Goal: Task Accomplishment & Management: Complete application form

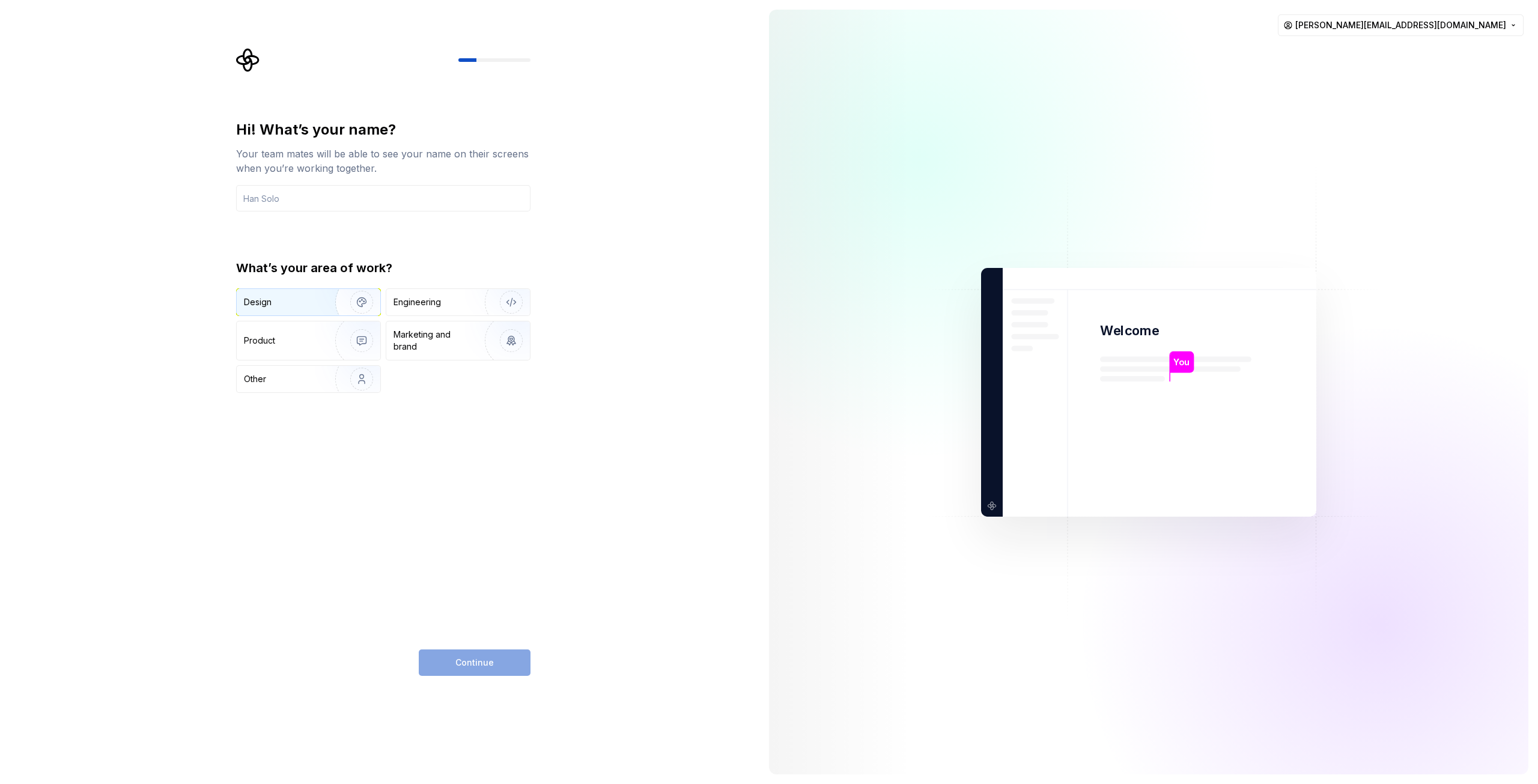
click at [342, 308] on img "button" at bounding box center [353, 302] width 77 height 81
click at [355, 195] on input "text" at bounding box center [383, 198] width 294 height 26
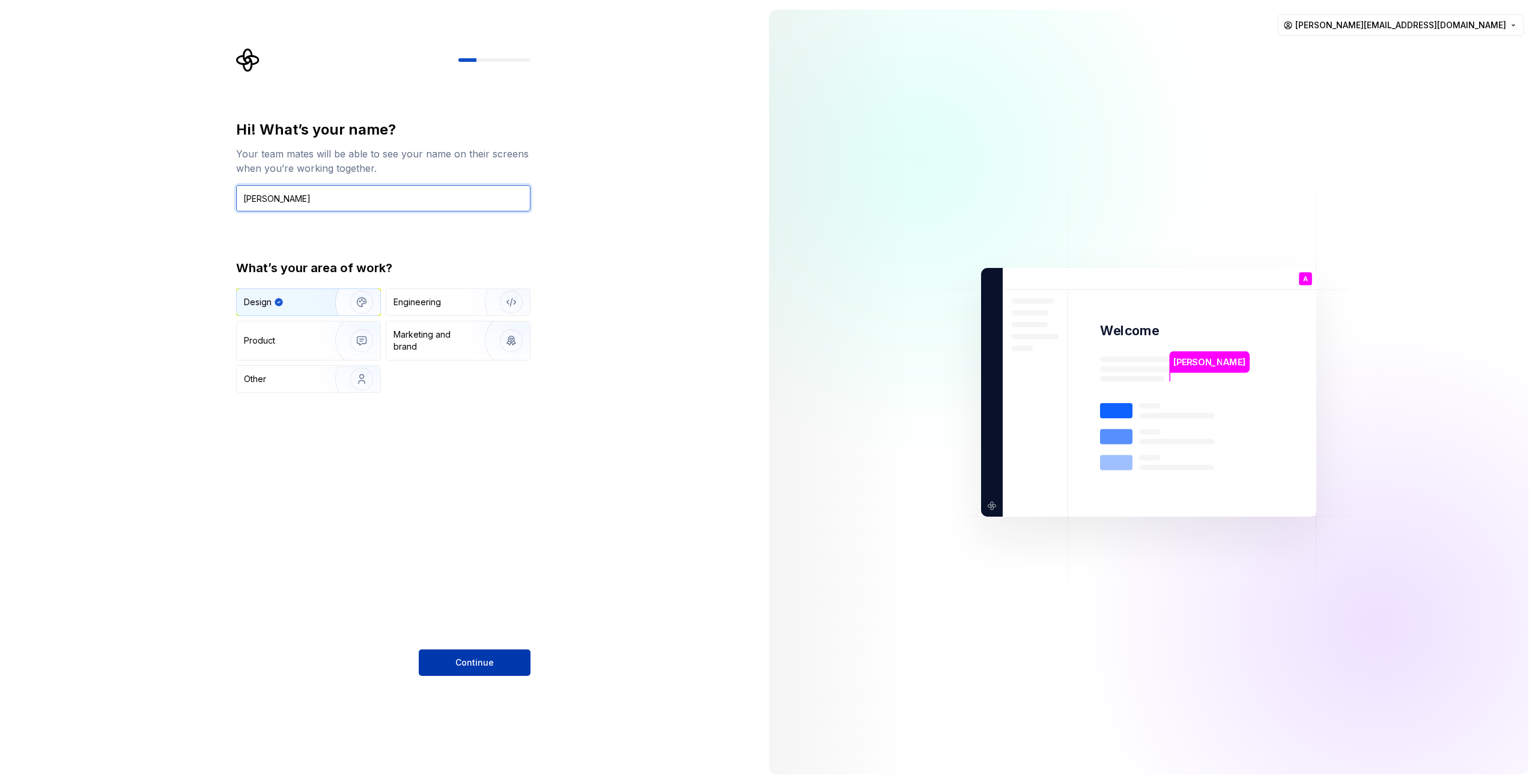
type input "[PERSON_NAME]"
click at [476, 664] on span "Continue" at bounding box center [474, 662] width 38 height 12
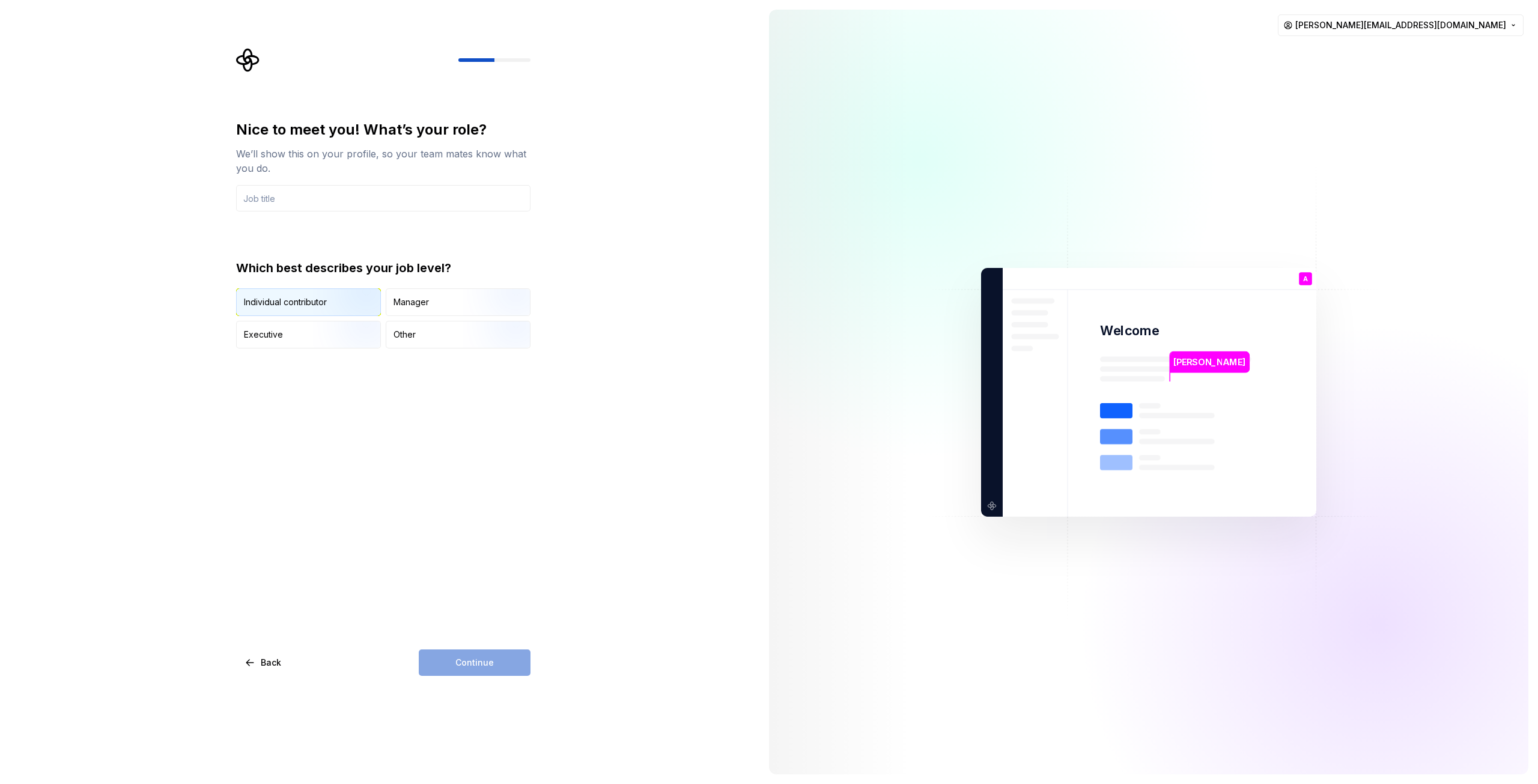
click at [316, 301] on img "button" at bounding box center [351, 317] width 77 height 81
click at [317, 202] on input "text" at bounding box center [383, 198] width 294 height 26
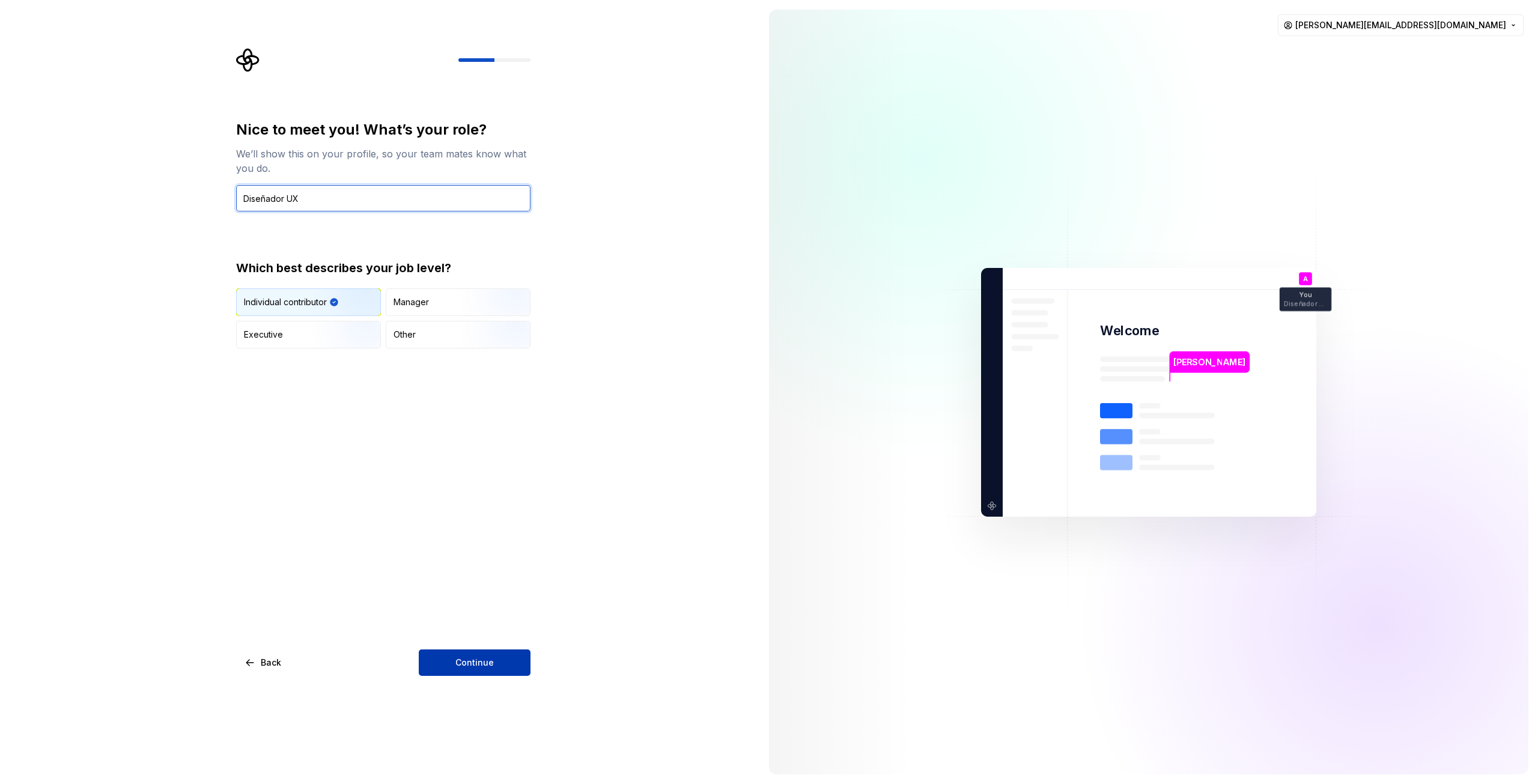
type input "Diseñador UX"
click at [488, 662] on span "Continue" at bounding box center [474, 662] width 38 height 12
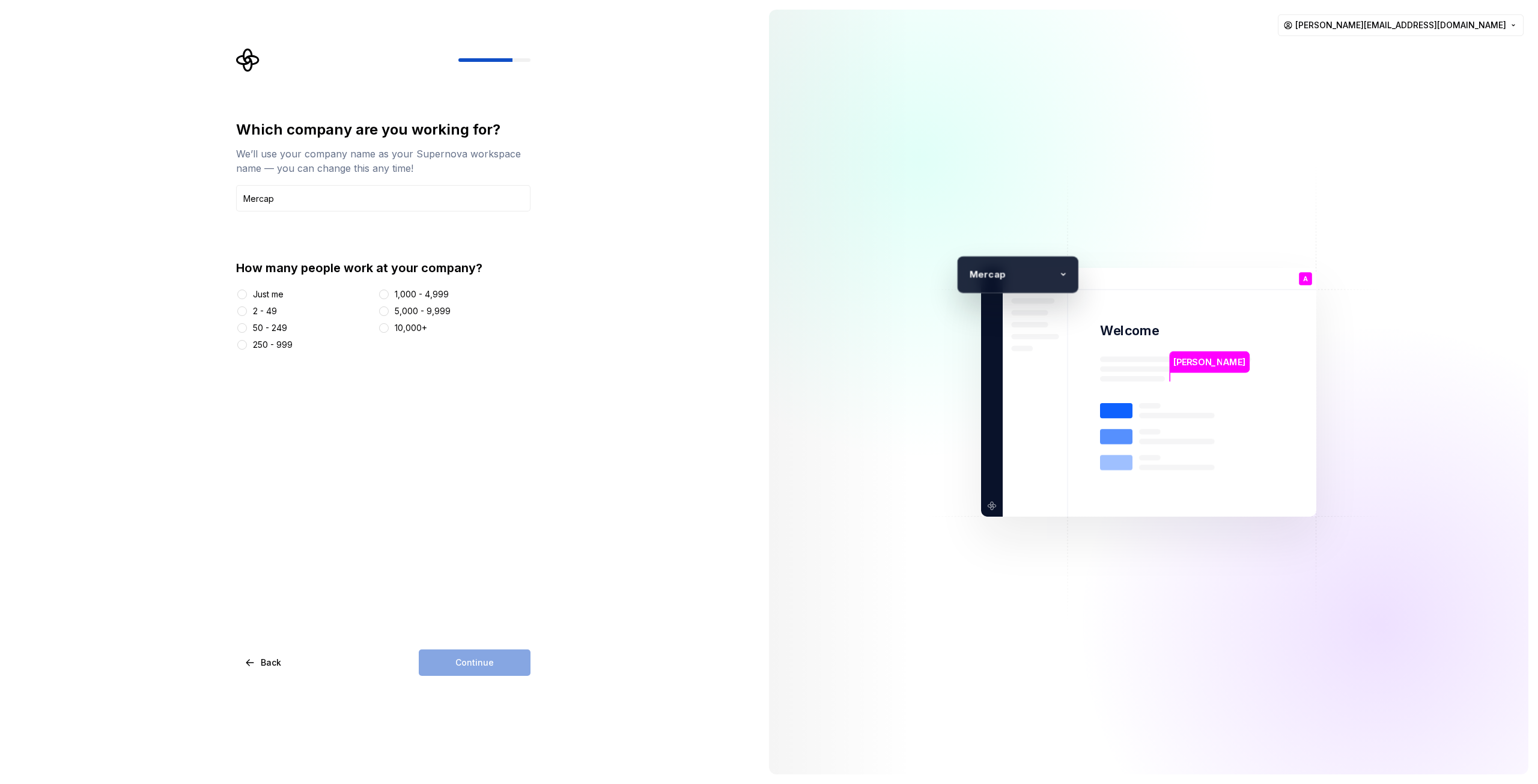
type input "Mercap"
click at [259, 295] on div "Just me" at bounding box center [268, 294] width 31 height 12
click at [247, 295] on button "Just me" at bounding box center [242, 294] width 9 height 9
click at [276, 327] on div "50 - 249" at bounding box center [269, 328] width 34 height 12
click at [247, 327] on button "50 - 249" at bounding box center [242, 328] width 9 height 9
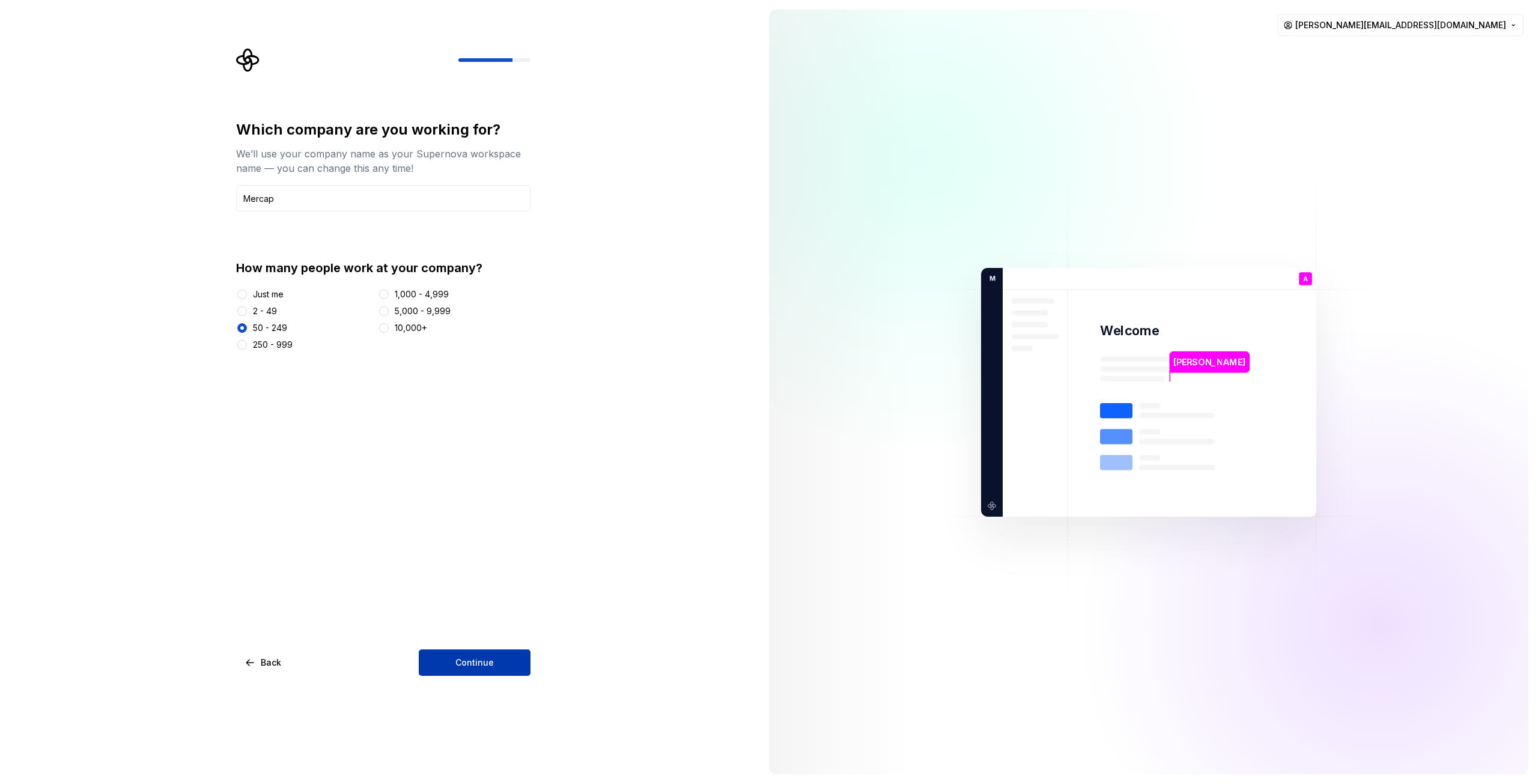
click at [480, 661] on span "Continue" at bounding box center [474, 662] width 38 height 12
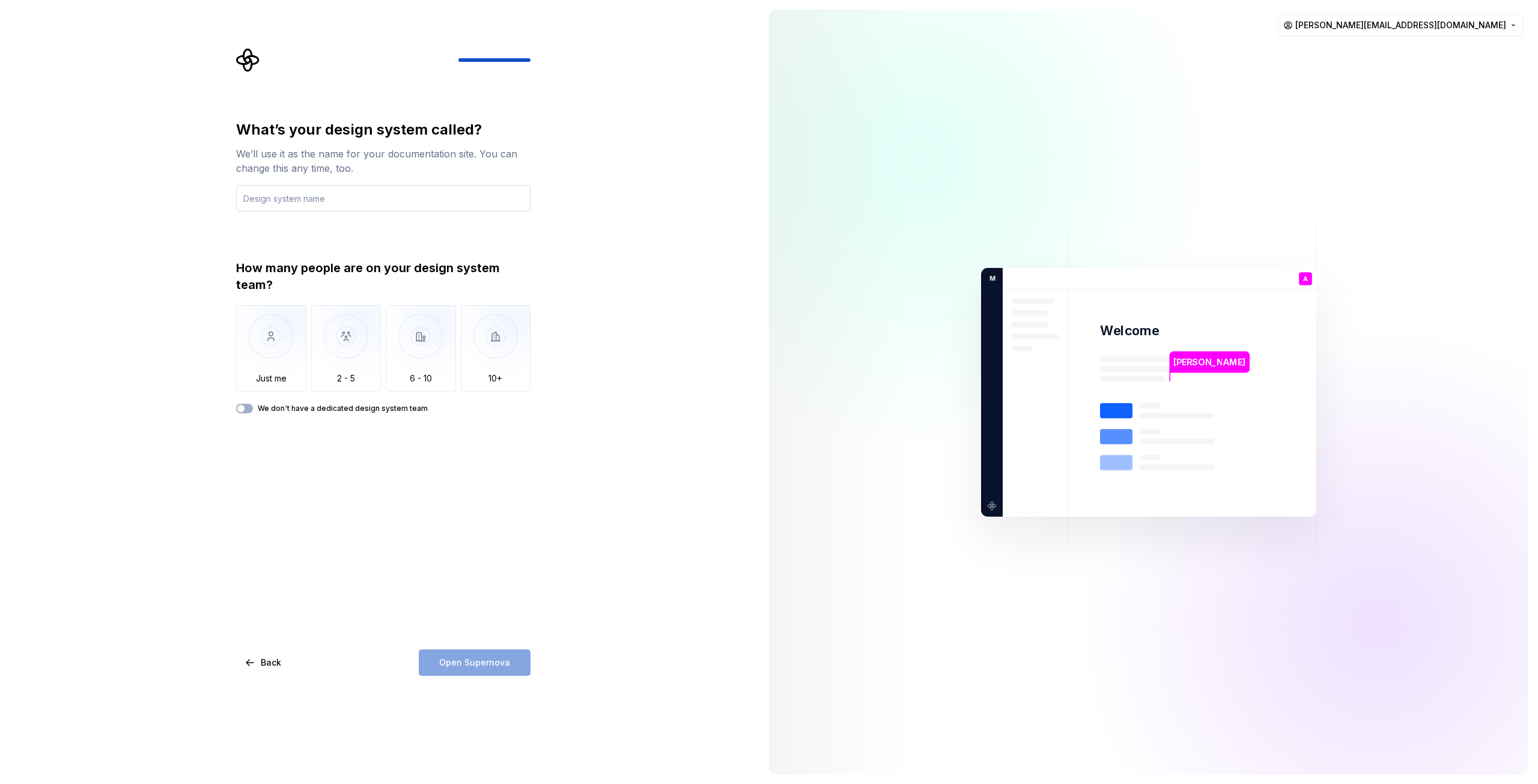
click at [360, 198] on input "text" at bounding box center [383, 198] width 294 height 26
type input "Mercap Design System"
click at [269, 349] on img "button" at bounding box center [271, 345] width 71 height 81
click at [480, 659] on span "Open Supernova" at bounding box center [475, 662] width 71 height 12
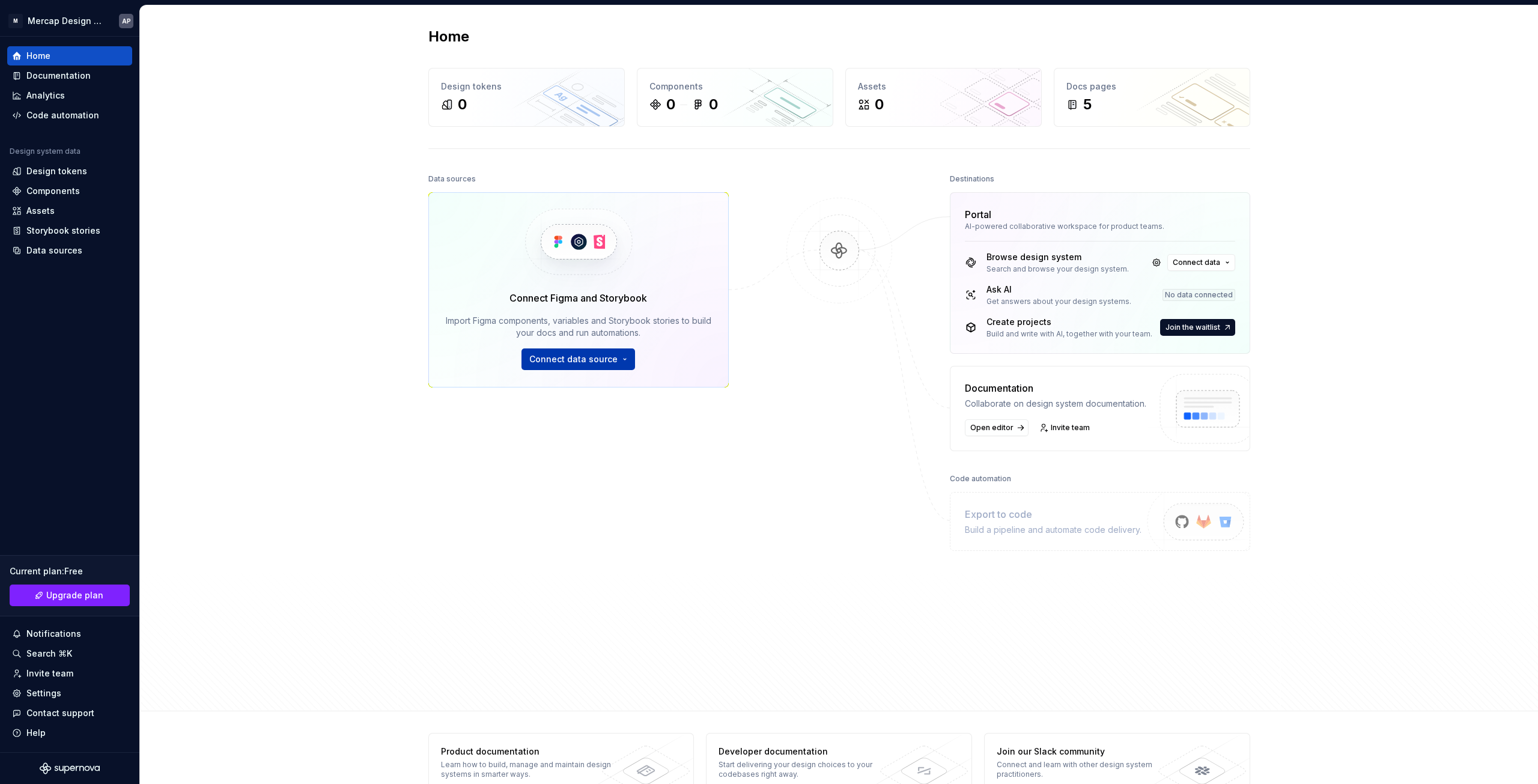
click at [595, 360] on span "Connect data source" at bounding box center [573, 359] width 88 height 12
click at [604, 388] on div "Figma library" at bounding box center [609, 386] width 134 height 12
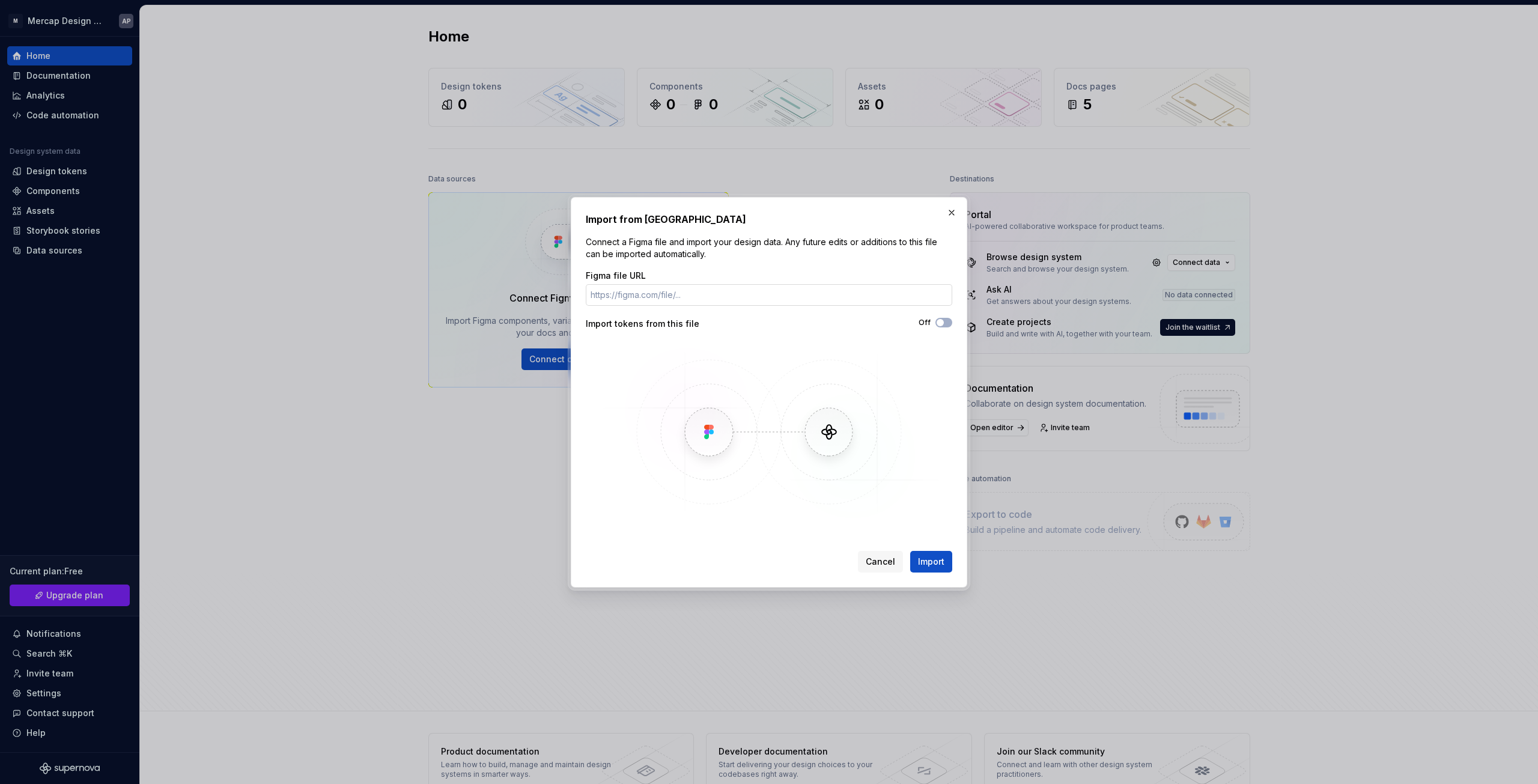
click at [678, 286] on input "Figma file URL" at bounding box center [769, 295] width 366 height 21
click at [806, 298] on input "Figma file URL" at bounding box center [769, 295] width 366 height 21
paste input "[URL][DOMAIN_NAME]"
type input "[URL][DOMAIN_NAME]"
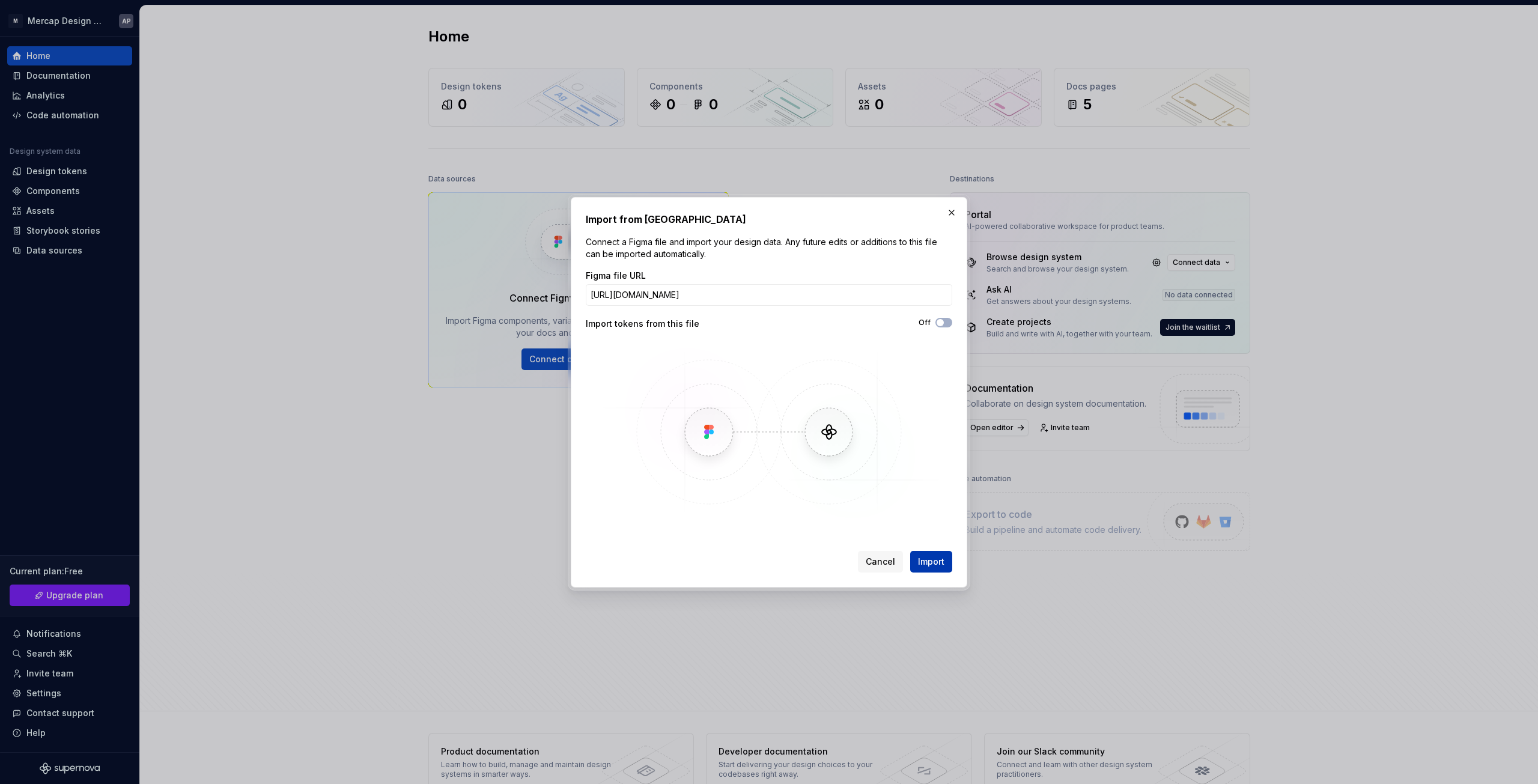
click at [937, 559] on span "Import" at bounding box center [931, 562] width 26 height 12
click at [945, 321] on icon "button" at bounding box center [940, 322] width 9 height 7
click at [951, 213] on button "button" at bounding box center [951, 212] width 17 height 17
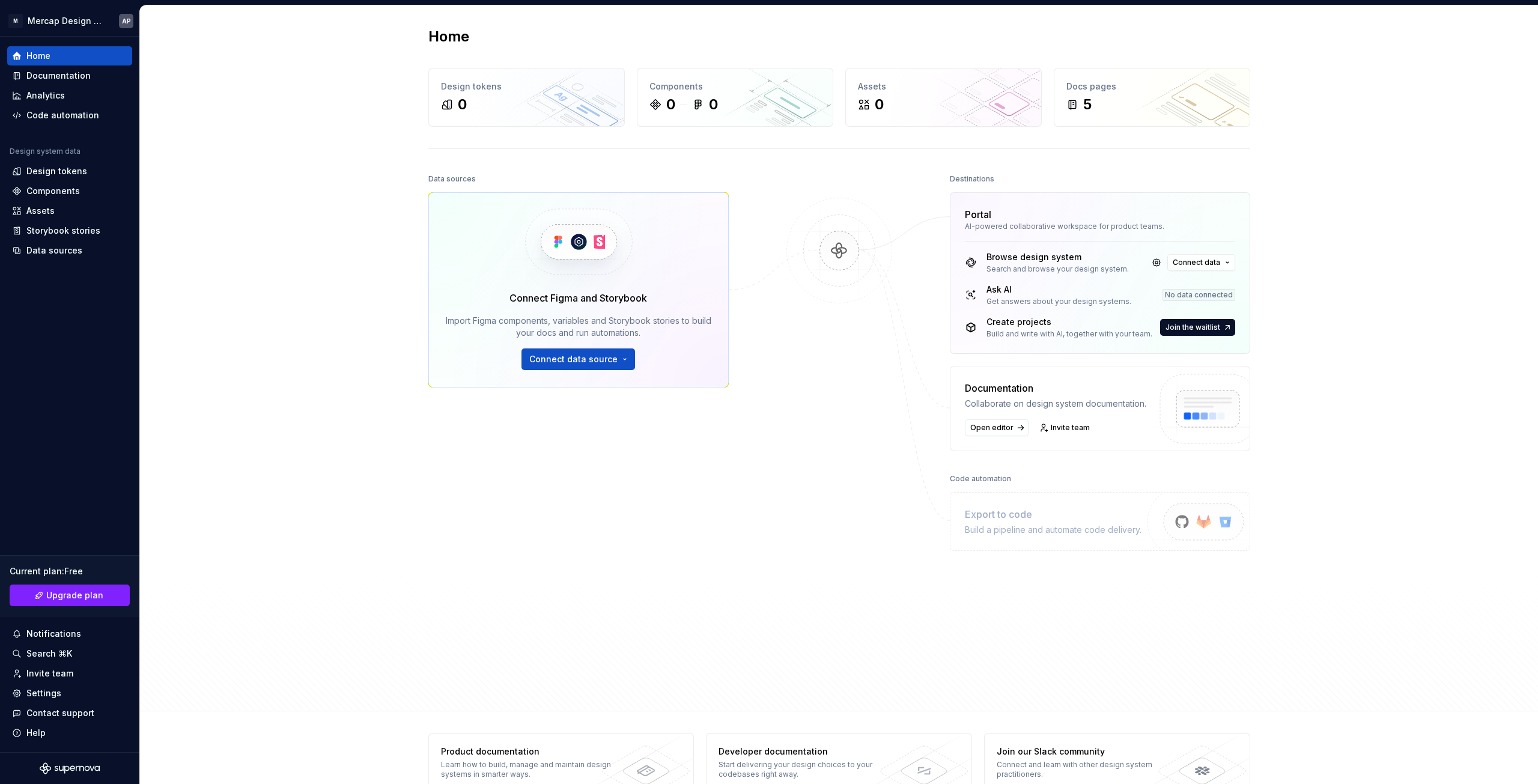
click at [740, 438] on div "Data sources Connect Figma and Storybook Import Figma components, variables and…" at bounding box center [839, 430] width 822 height 519
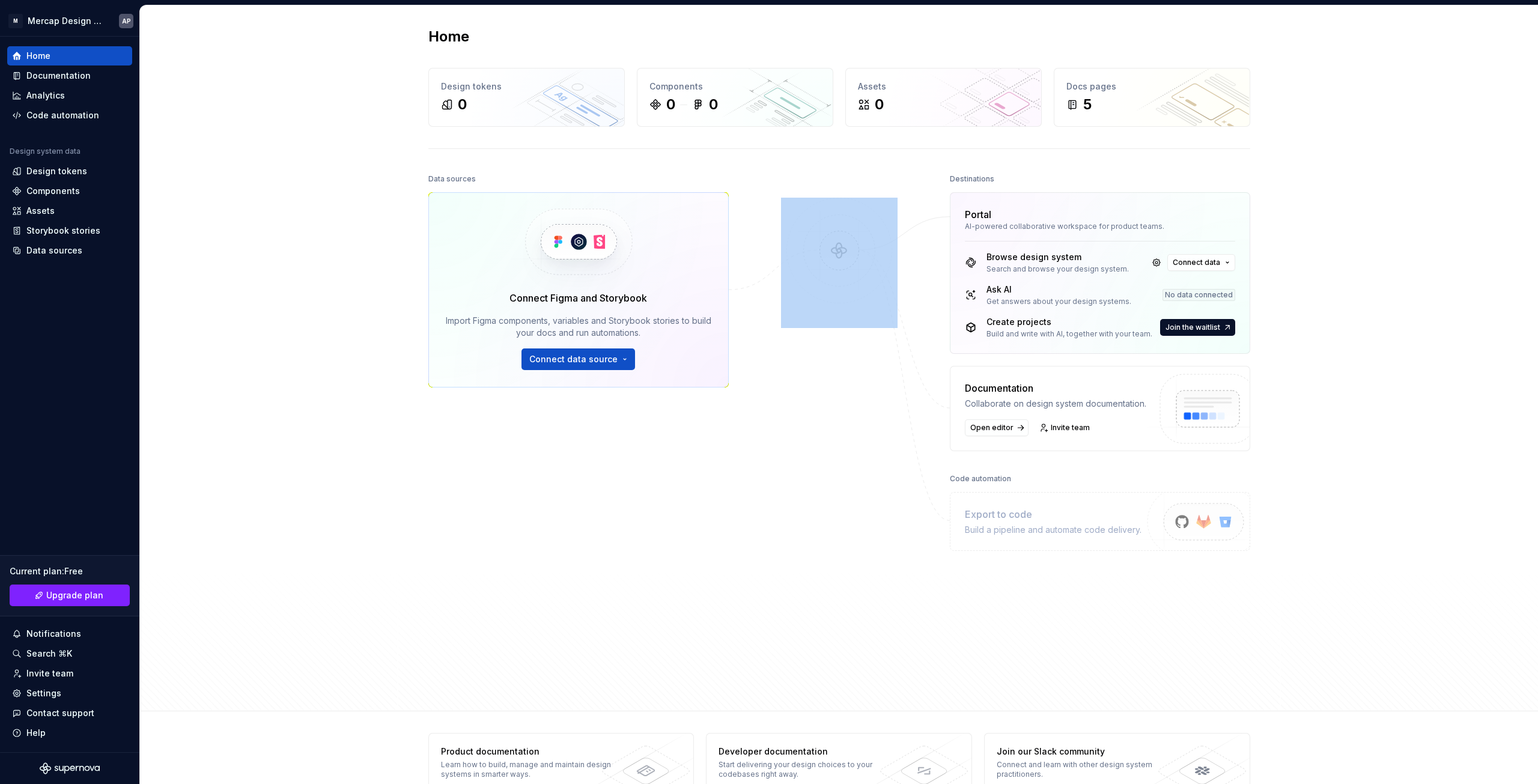
click at [740, 438] on div "Data sources Connect Figma and Storybook Import Figma components, variables and…" at bounding box center [839, 430] width 822 height 519
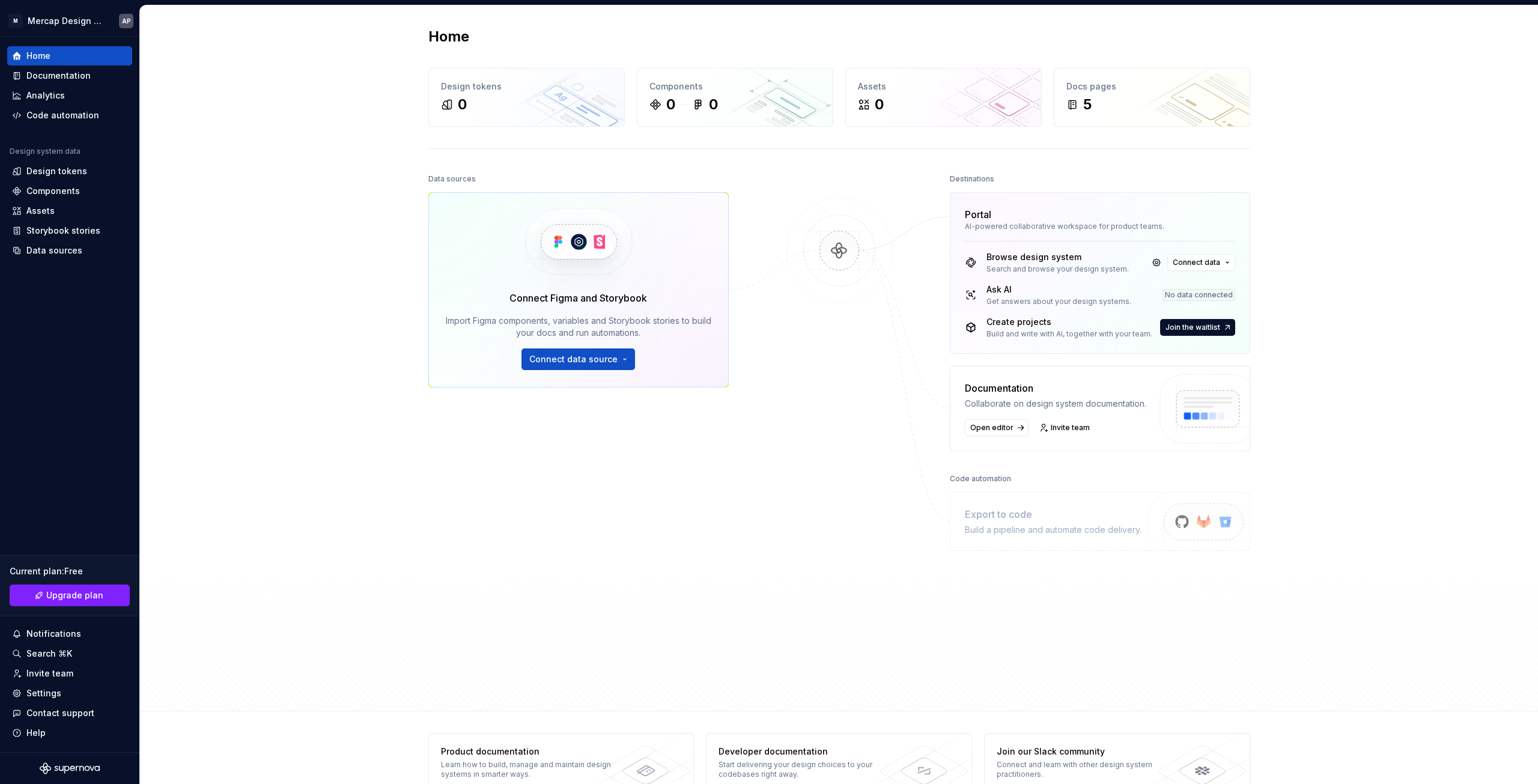
click at [228, 222] on div "Home Design tokens 0 Components 0 0 Assets 0 Docs pages 5 Data sources Connect …" at bounding box center [839, 358] width 1398 height 706
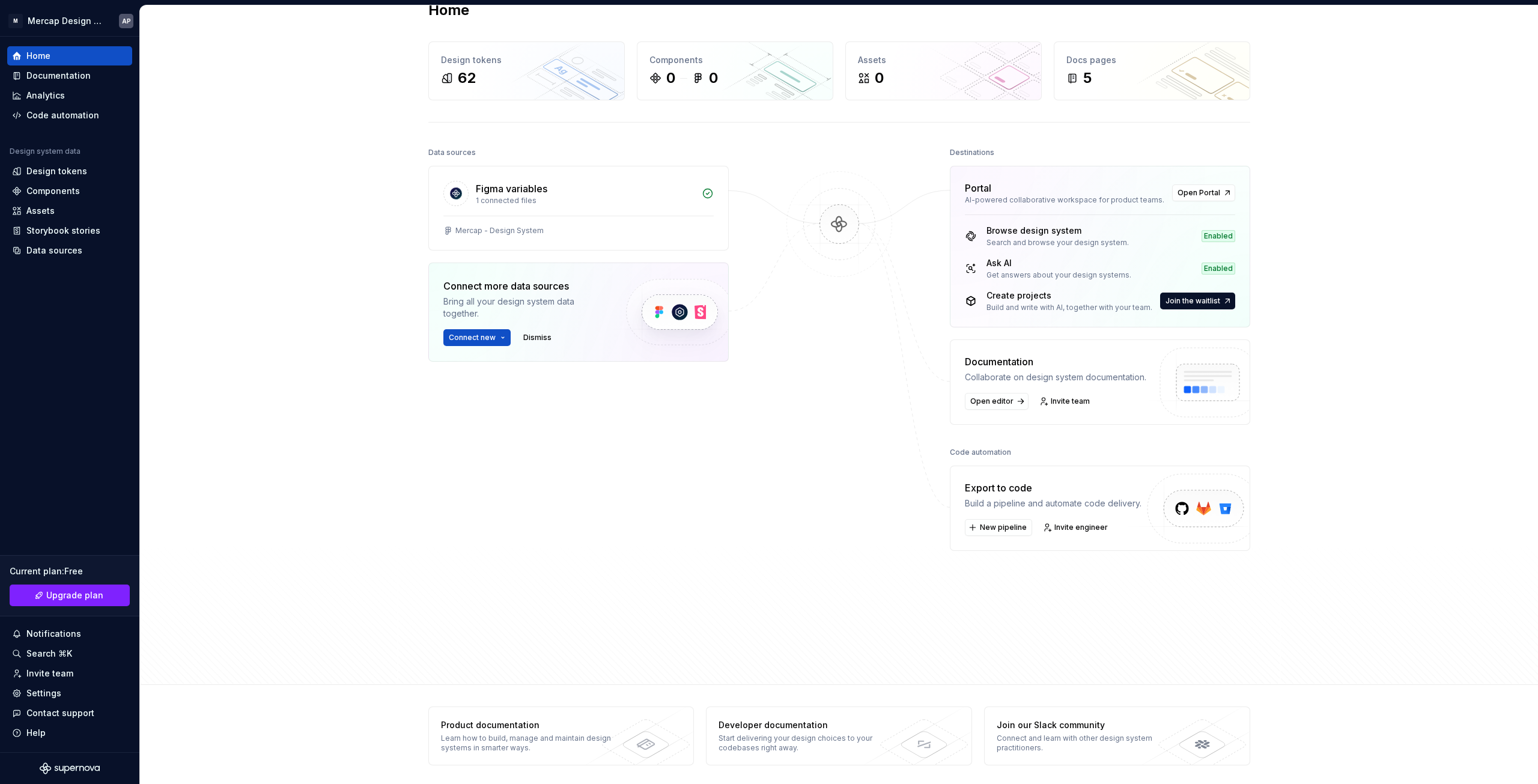
scroll to position [28, 0]
click at [381, 234] on div "Home Design tokens 62 Components 0 0 Assets 0 Docs pages 5 Data sources Figma v…" at bounding box center [839, 331] width 1398 height 706
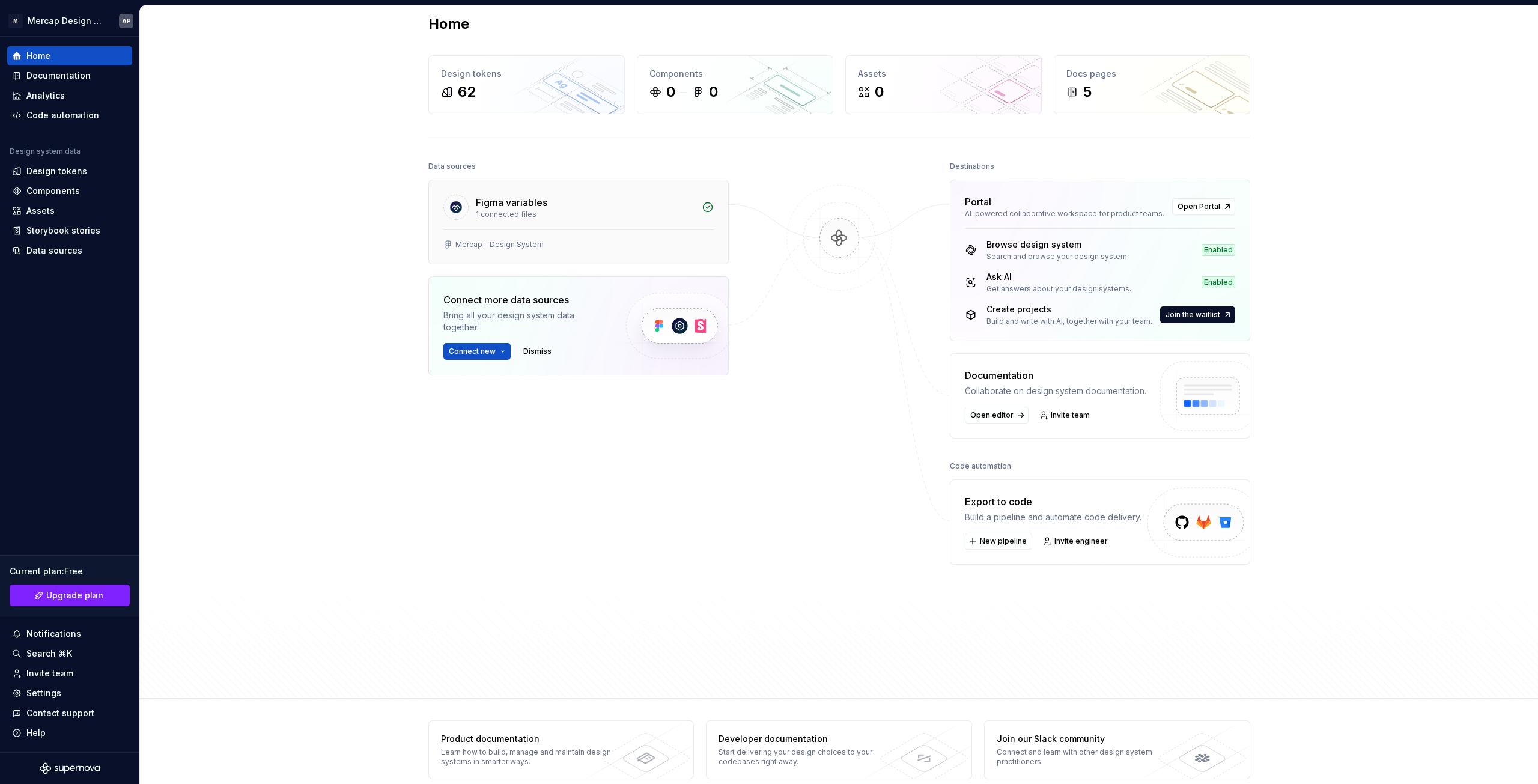
scroll to position [0, 0]
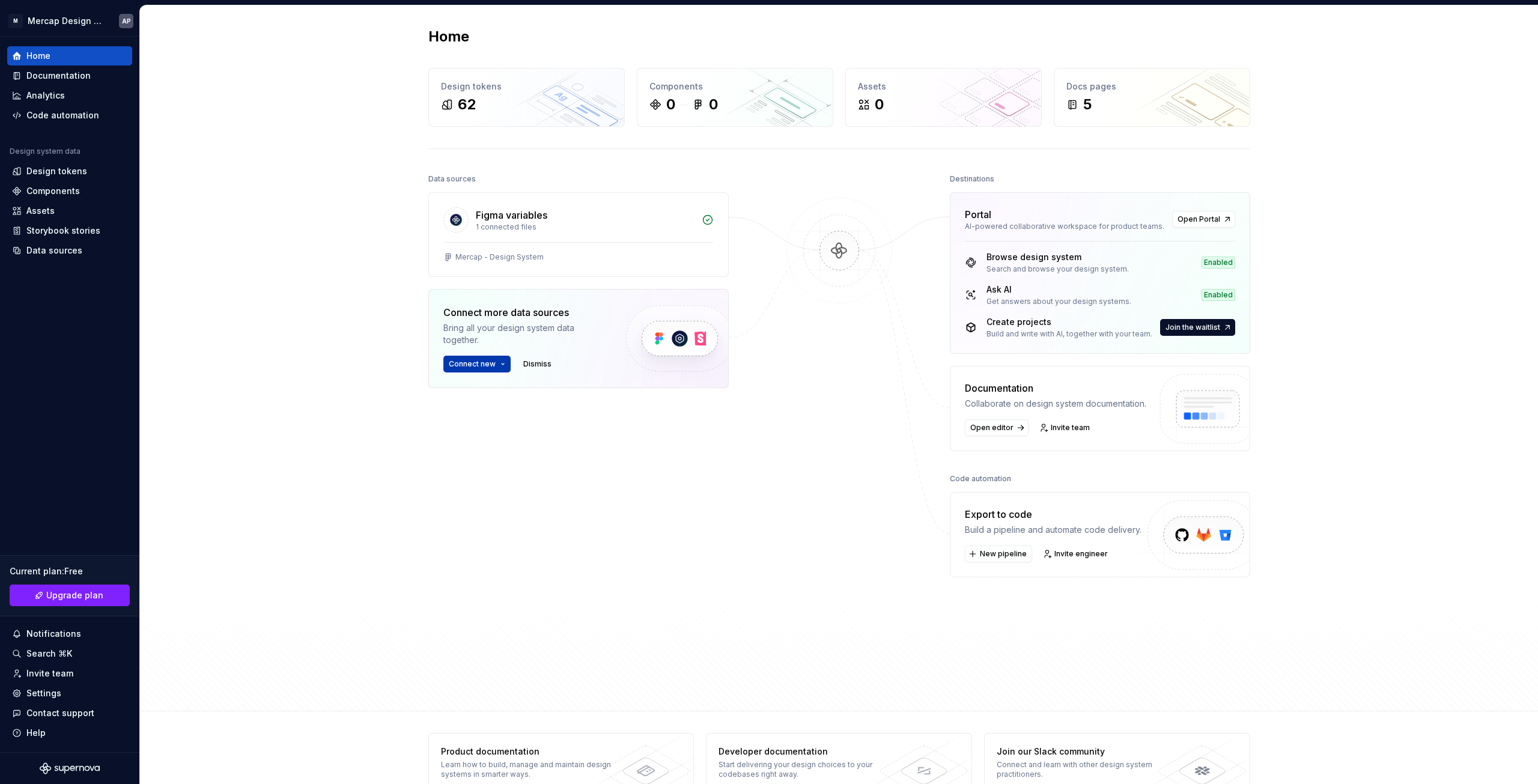
click at [495, 363] on button "Connect new" at bounding box center [477, 363] width 67 height 17
click at [484, 392] on div "Figma library" at bounding box center [489, 387] width 54 height 12
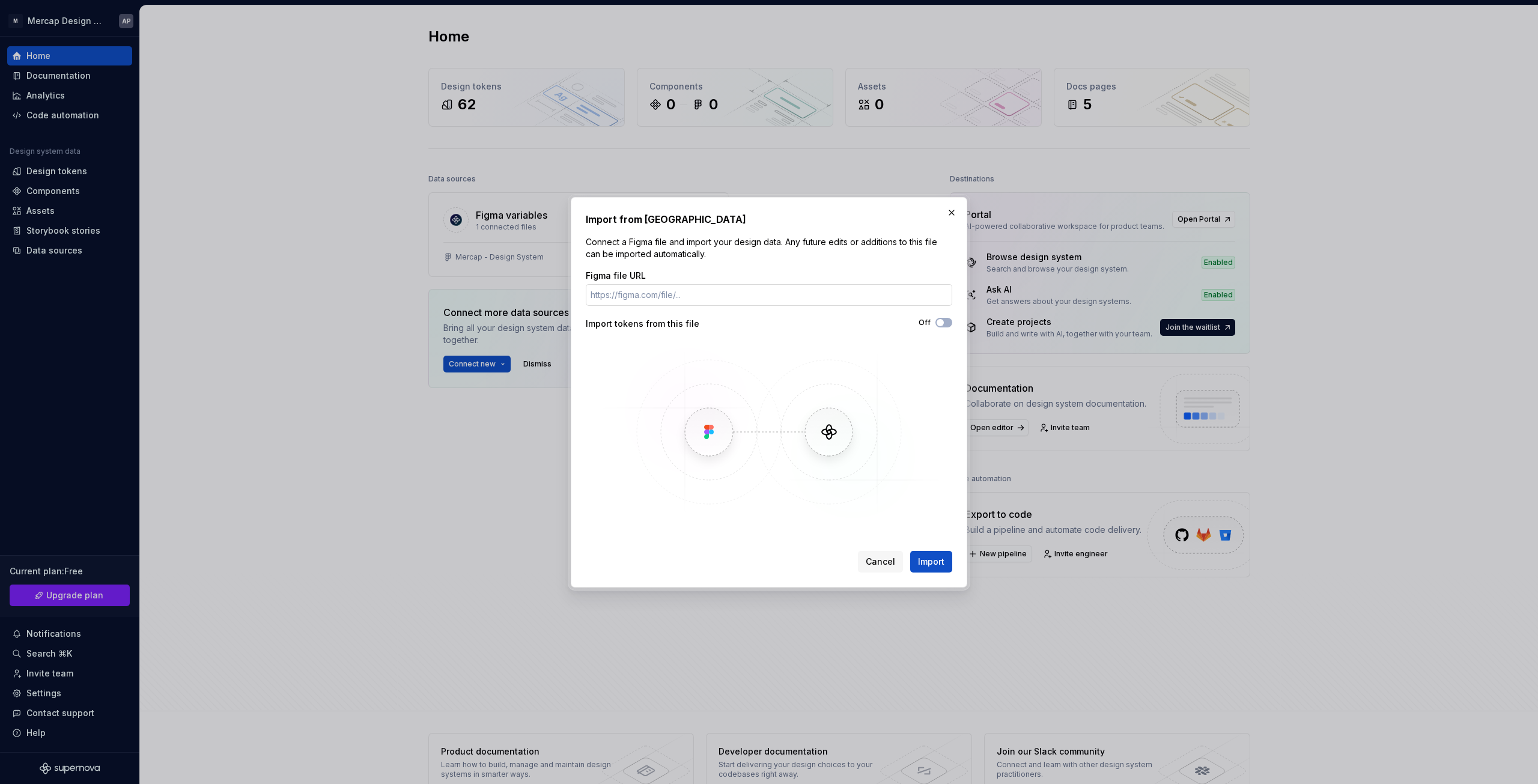
click at [701, 304] on input "Figma file URL" at bounding box center [769, 295] width 366 height 21
drag, startPoint x: 703, startPoint y: 303, endPoint x: 662, endPoint y: 279, distance: 47.5
click at [662, 279] on div "Figma file URL" at bounding box center [769, 275] width 366 height 12
click at [660, 294] on input "Figma file URL" at bounding box center [769, 295] width 366 height 21
paste input "[URL][DOMAIN_NAME]"
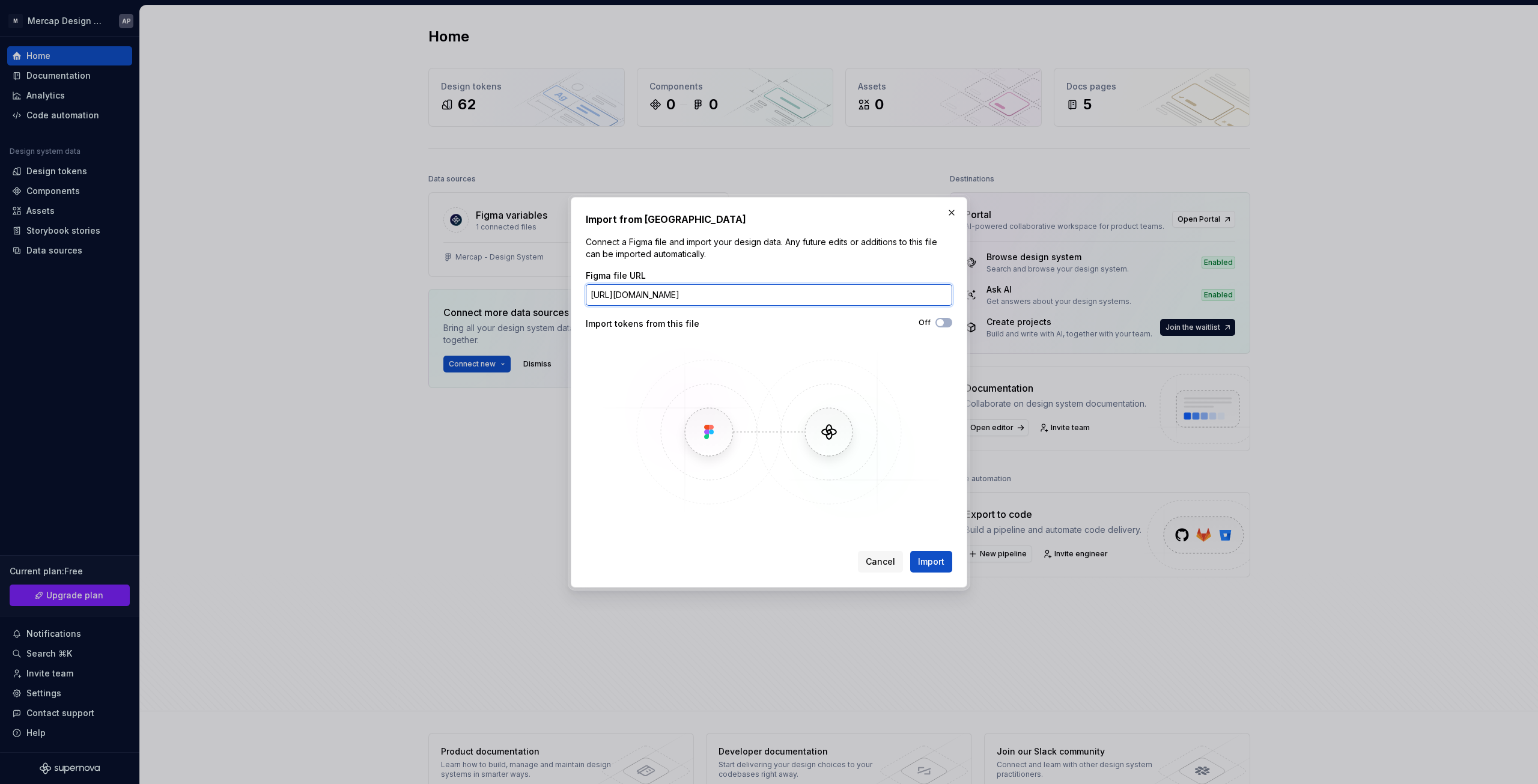
scroll to position [0, 140]
type input "[URL][DOMAIN_NAME]"
click at [930, 568] on button "Import" at bounding box center [931, 562] width 42 height 21
click at [951, 213] on button "button" at bounding box center [951, 212] width 17 height 17
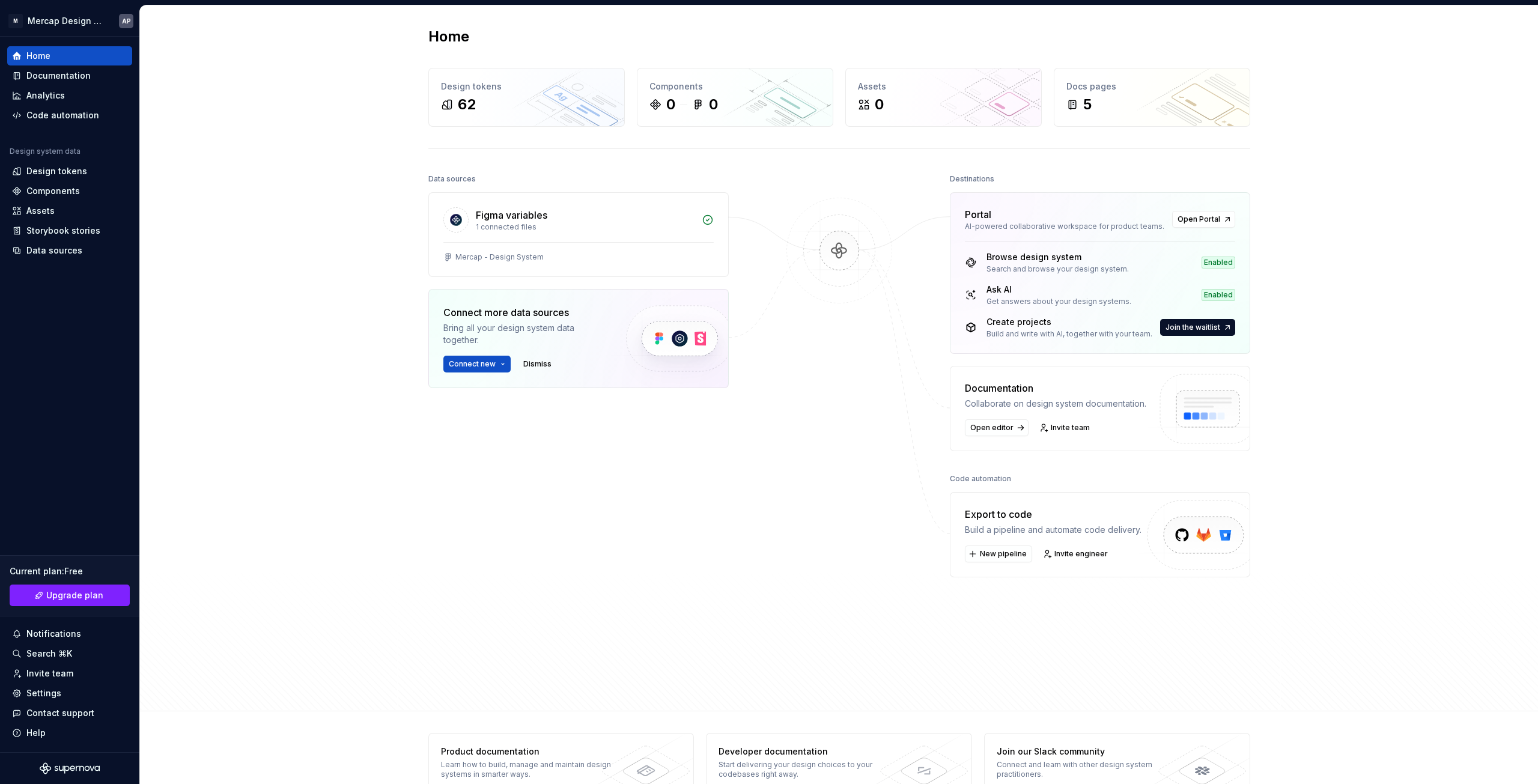
click at [312, 255] on div "Home Design tokens 62 Components 0 0 Assets 0 Docs pages 5 Data sources Figma v…" at bounding box center [839, 358] width 1398 height 706
click at [55, 74] on div "Documentation" at bounding box center [58, 76] width 65 height 12
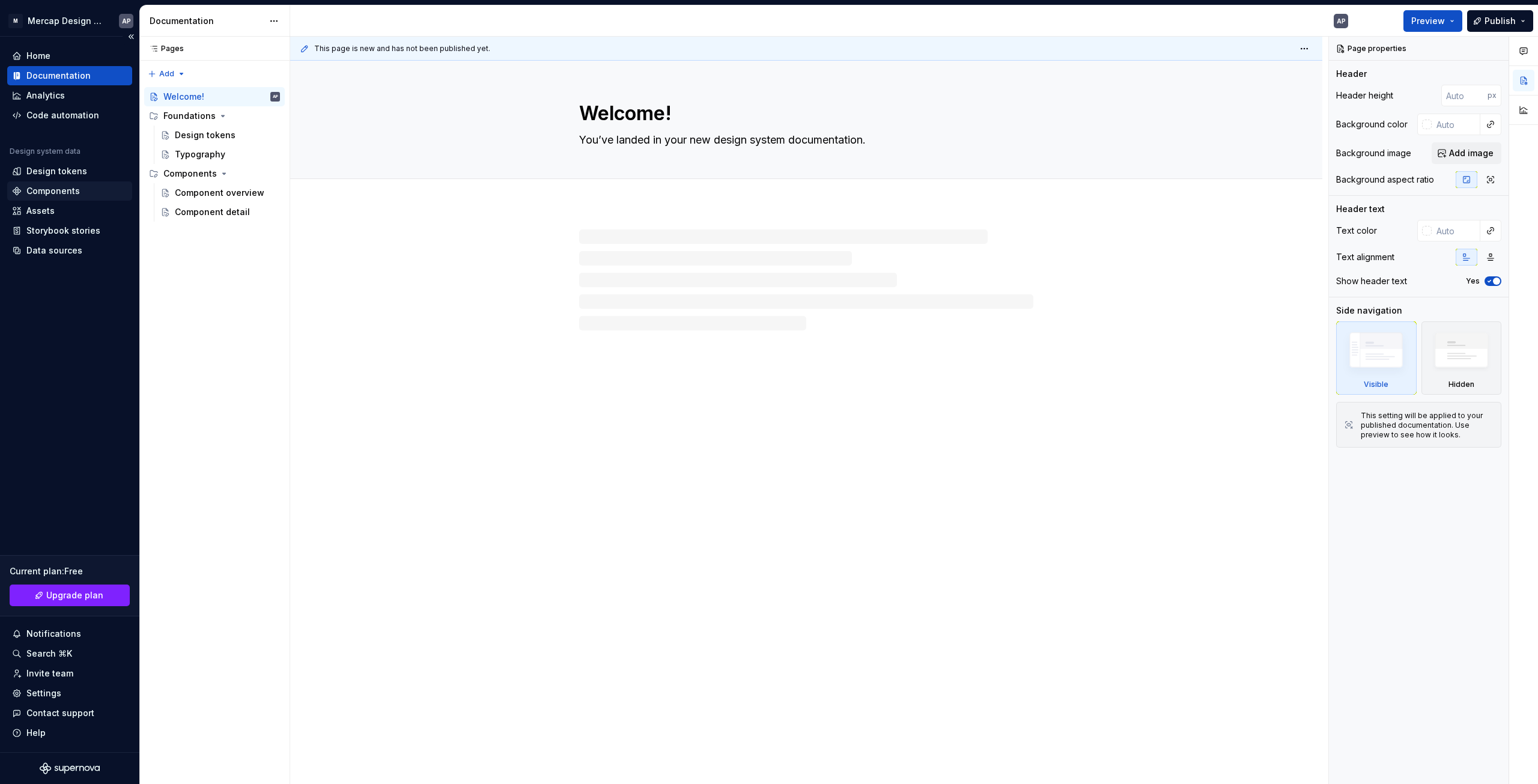
type textarea "*"
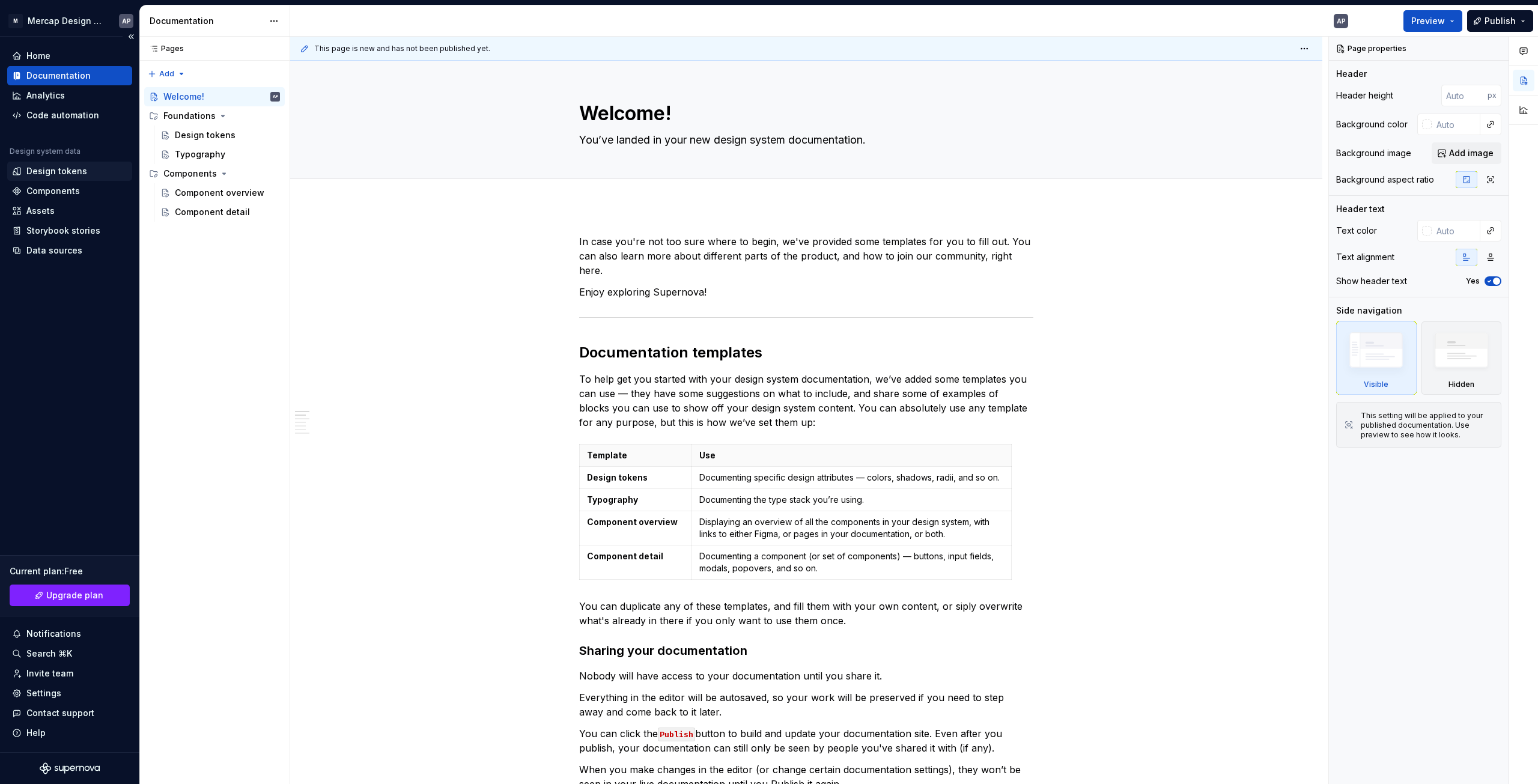
click at [62, 167] on div "Design tokens" at bounding box center [56, 171] width 60 height 12
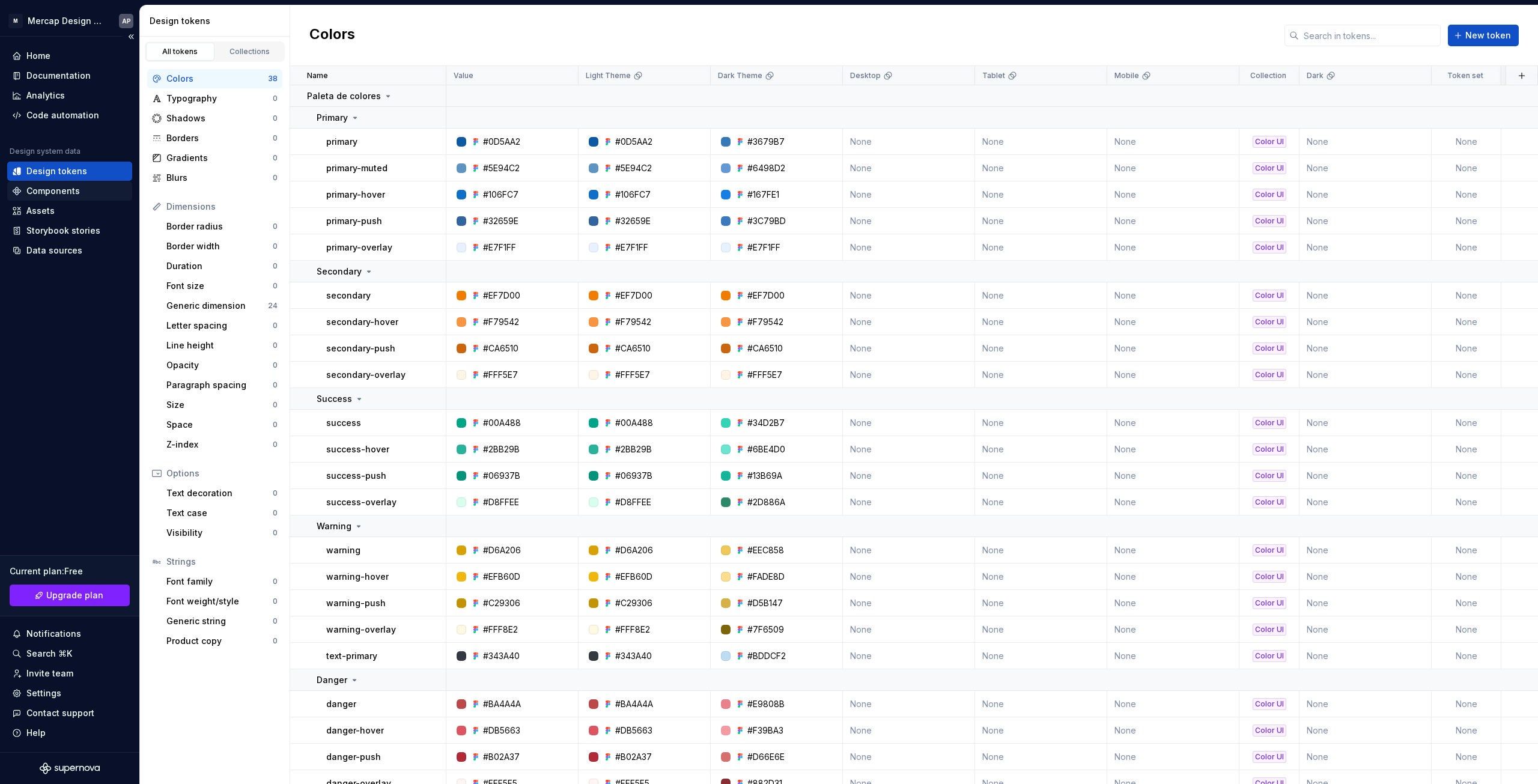
click at [57, 188] on div "Components" at bounding box center [53, 191] width 54 height 12
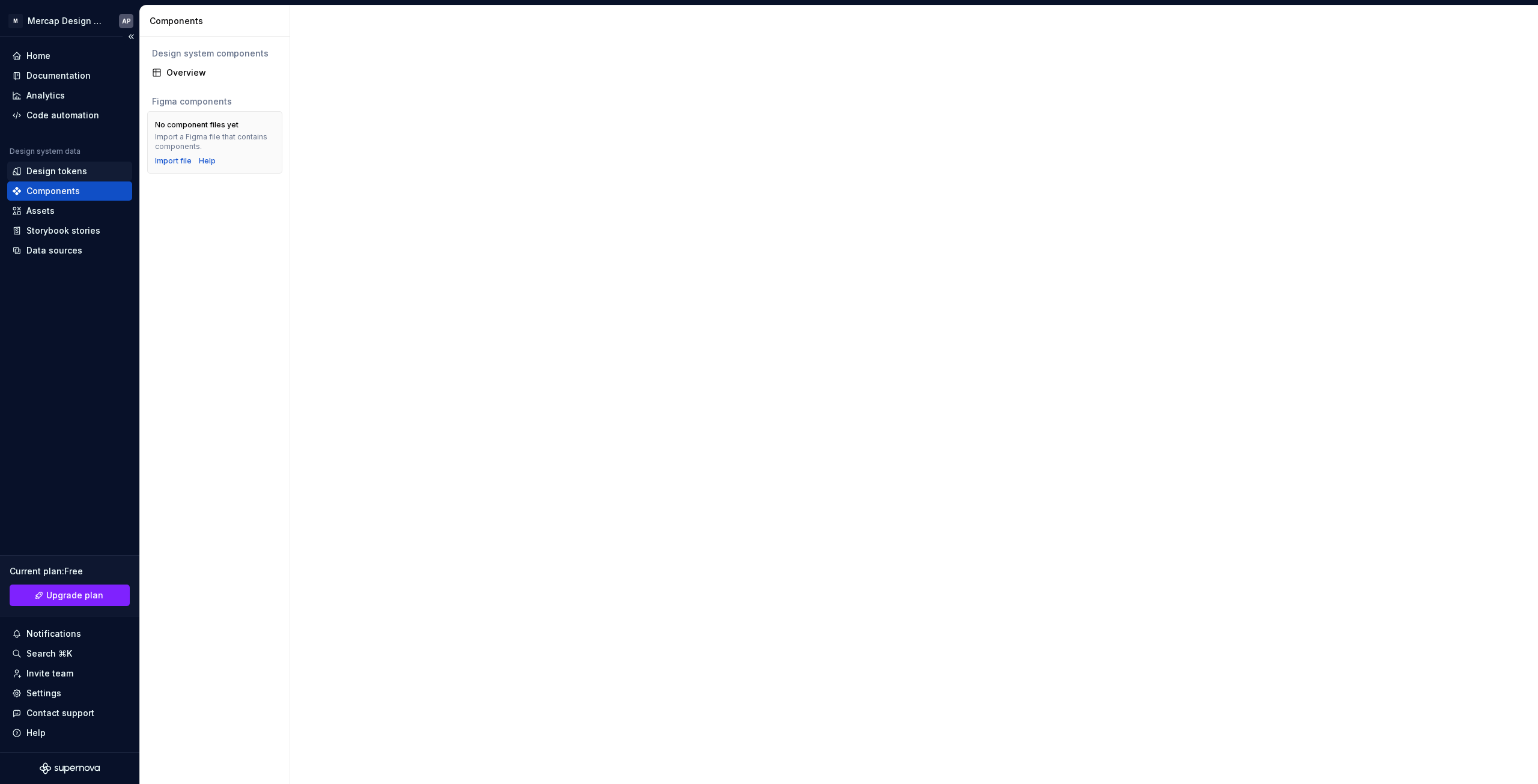
click at [64, 173] on div "Design tokens" at bounding box center [56, 171] width 60 height 12
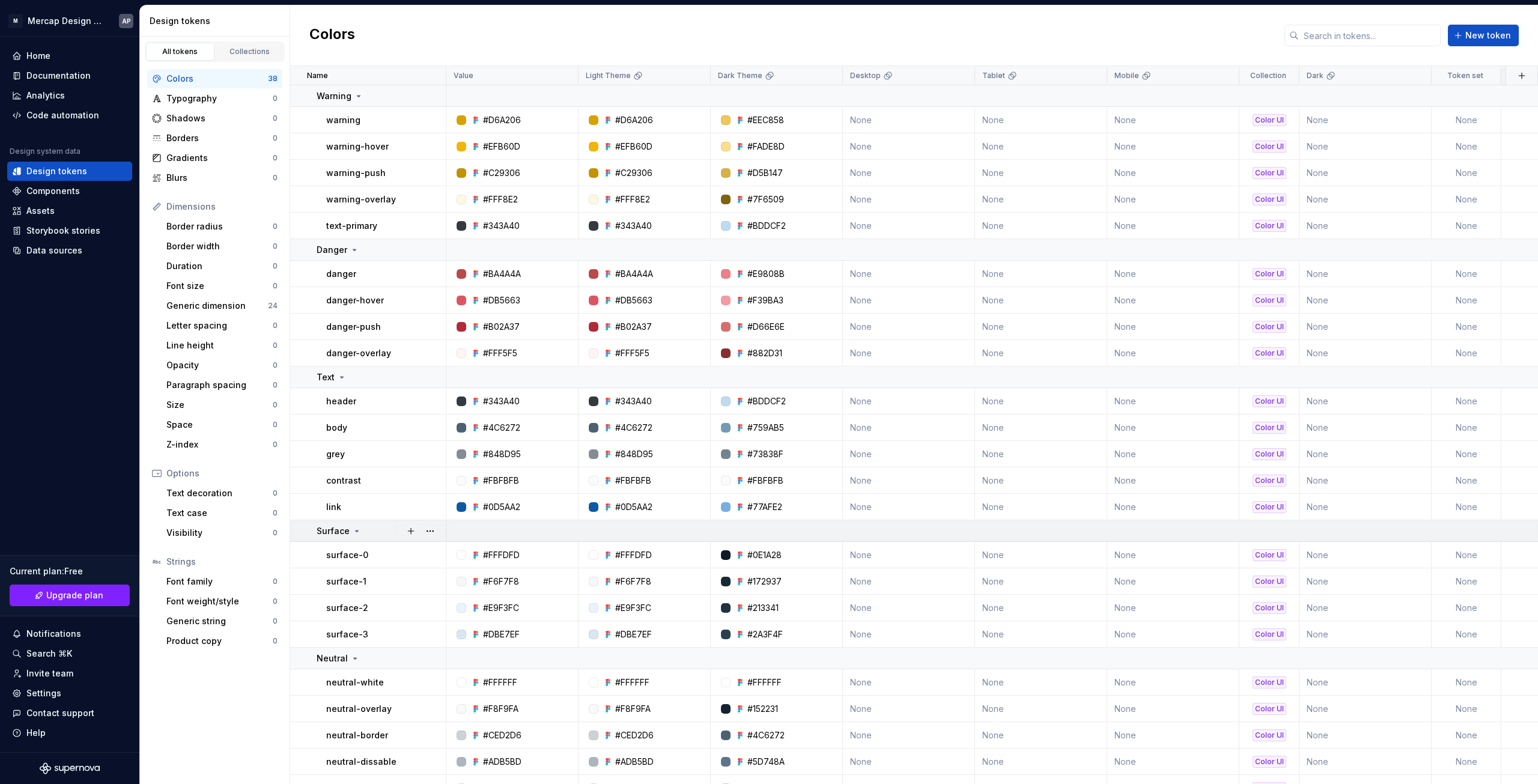
scroll to position [506, 0]
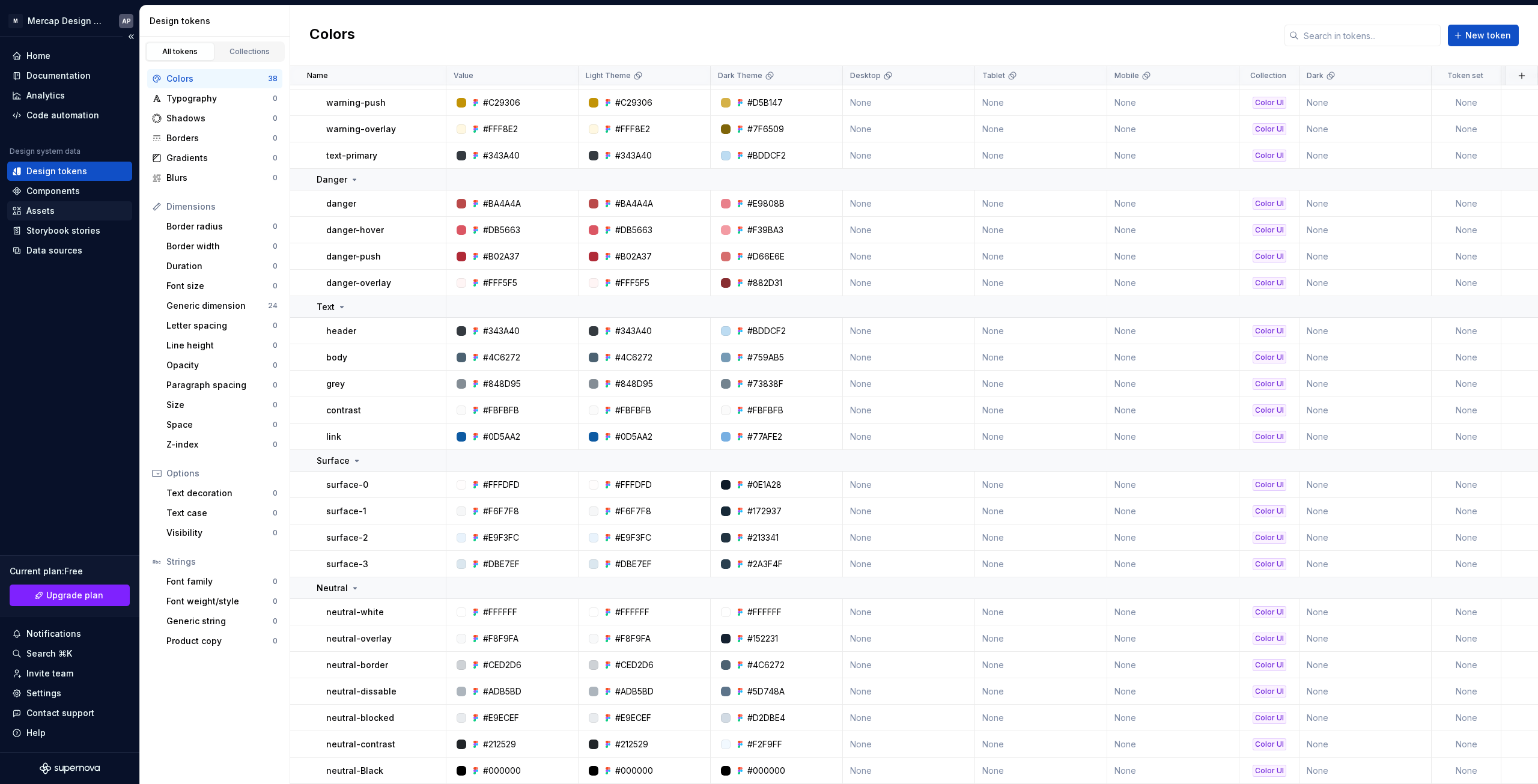
click at [56, 218] on div "Assets" at bounding box center [70, 211] width 125 height 19
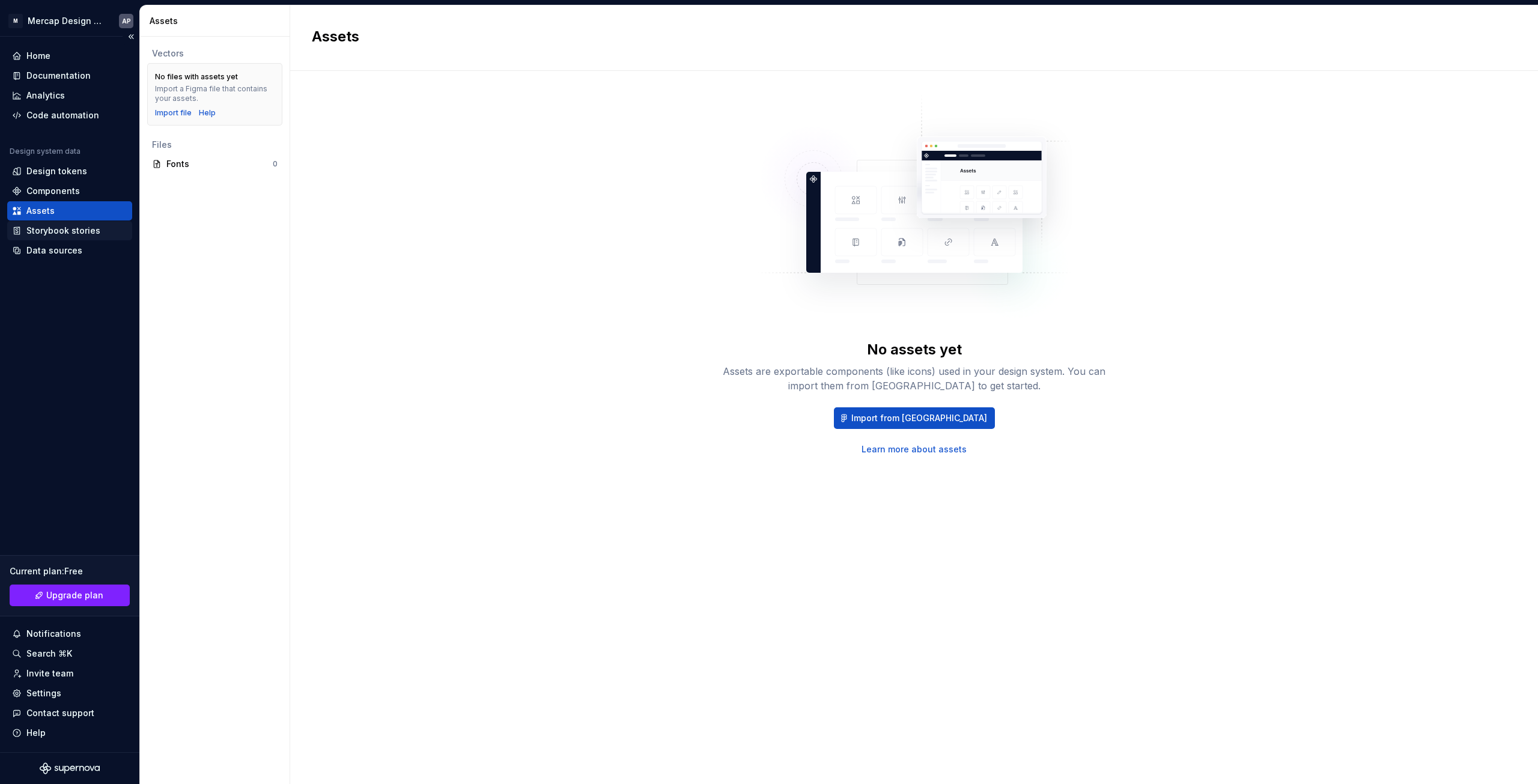
click at [81, 233] on div "Storybook stories" at bounding box center [63, 230] width 74 height 12
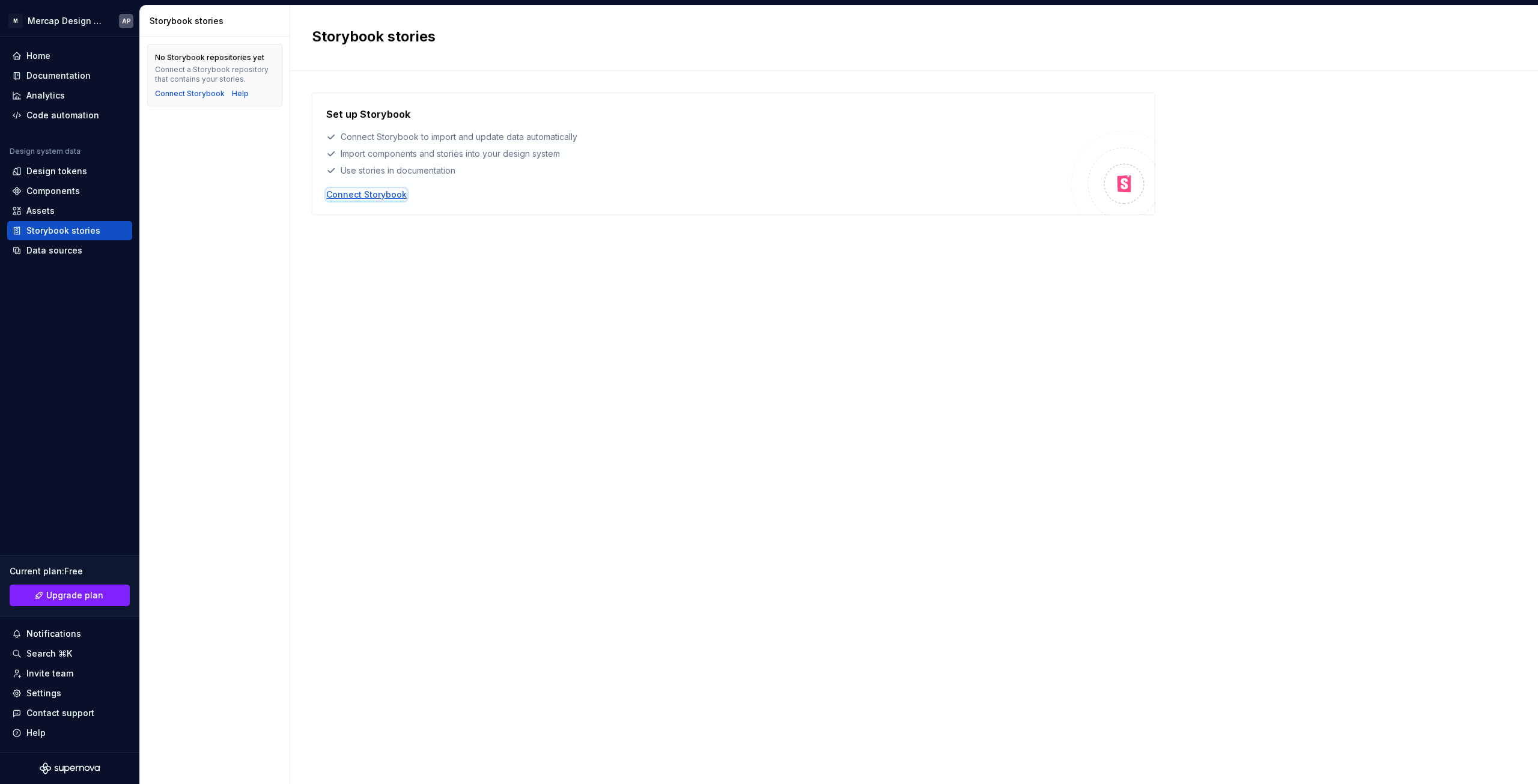
click at [384, 198] on div "Connect Storybook" at bounding box center [367, 195] width 81 height 12
click at [35, 54] on div "Home" at bounding box center [38, 56] width 24 height 12
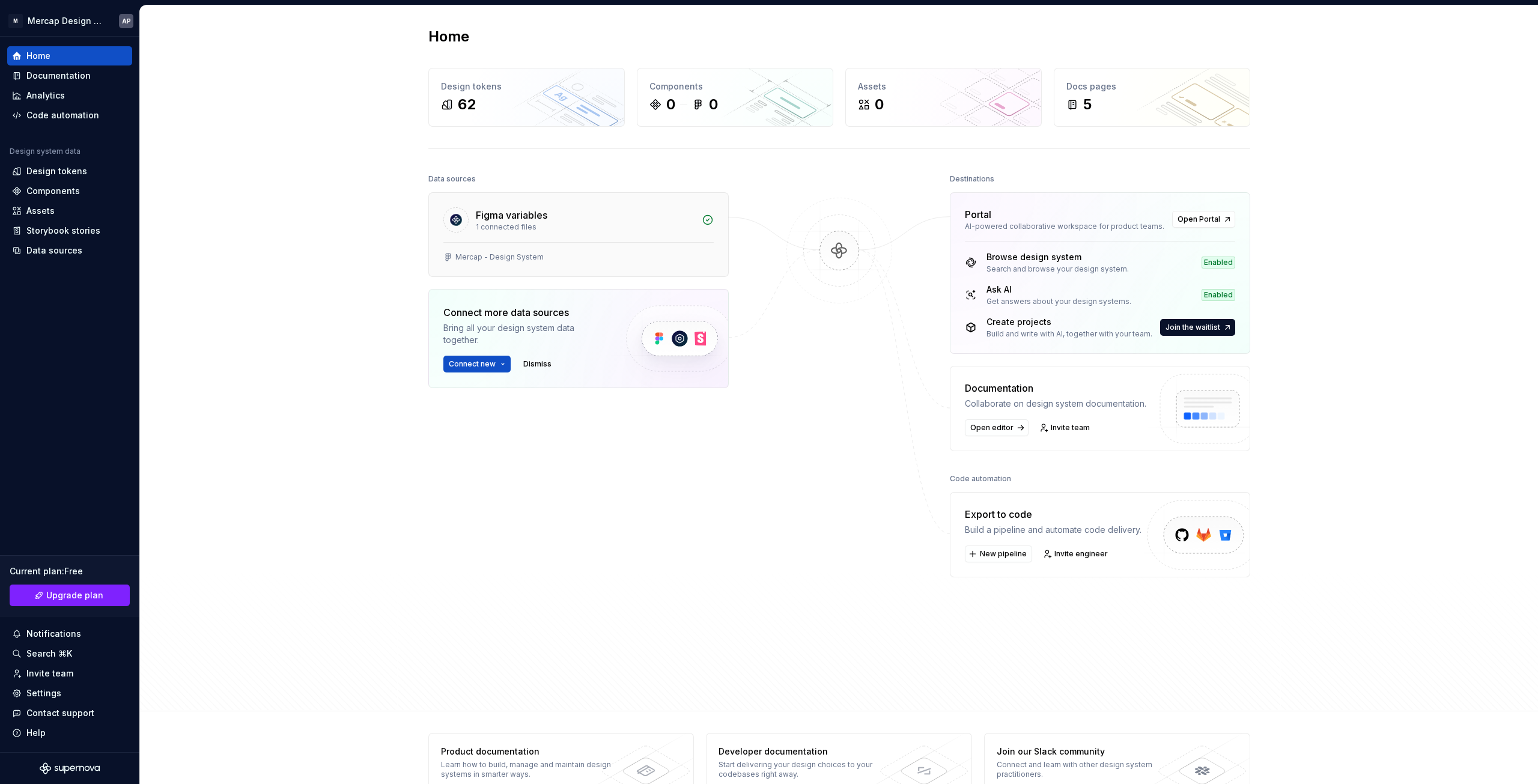
click at [600, 215] on div "Figma variables" at bounding box center [585, 214] width 218 height 14
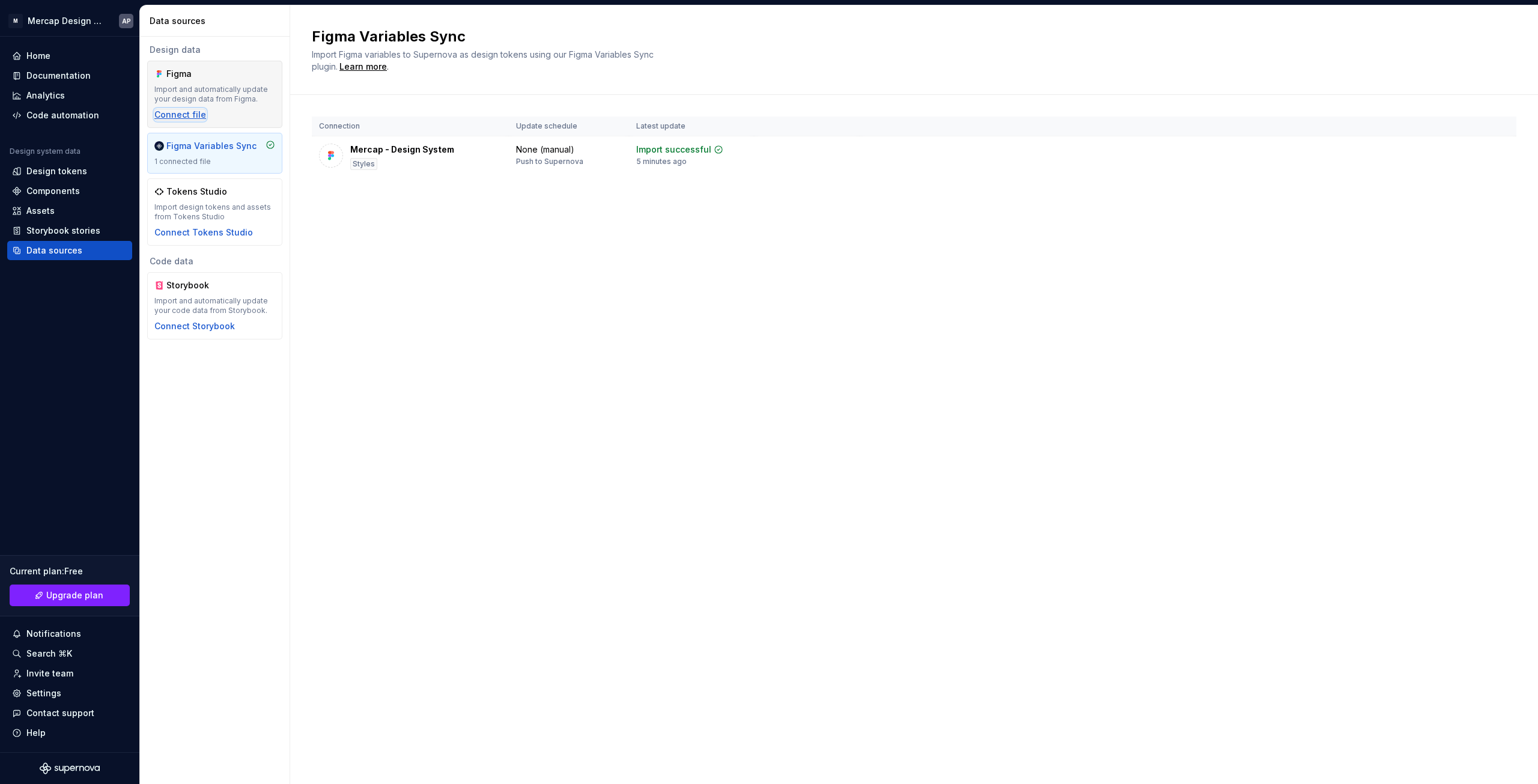
click at [179, 116] on div "Connect file" at bounding box center [180, 115] width 52 height 12
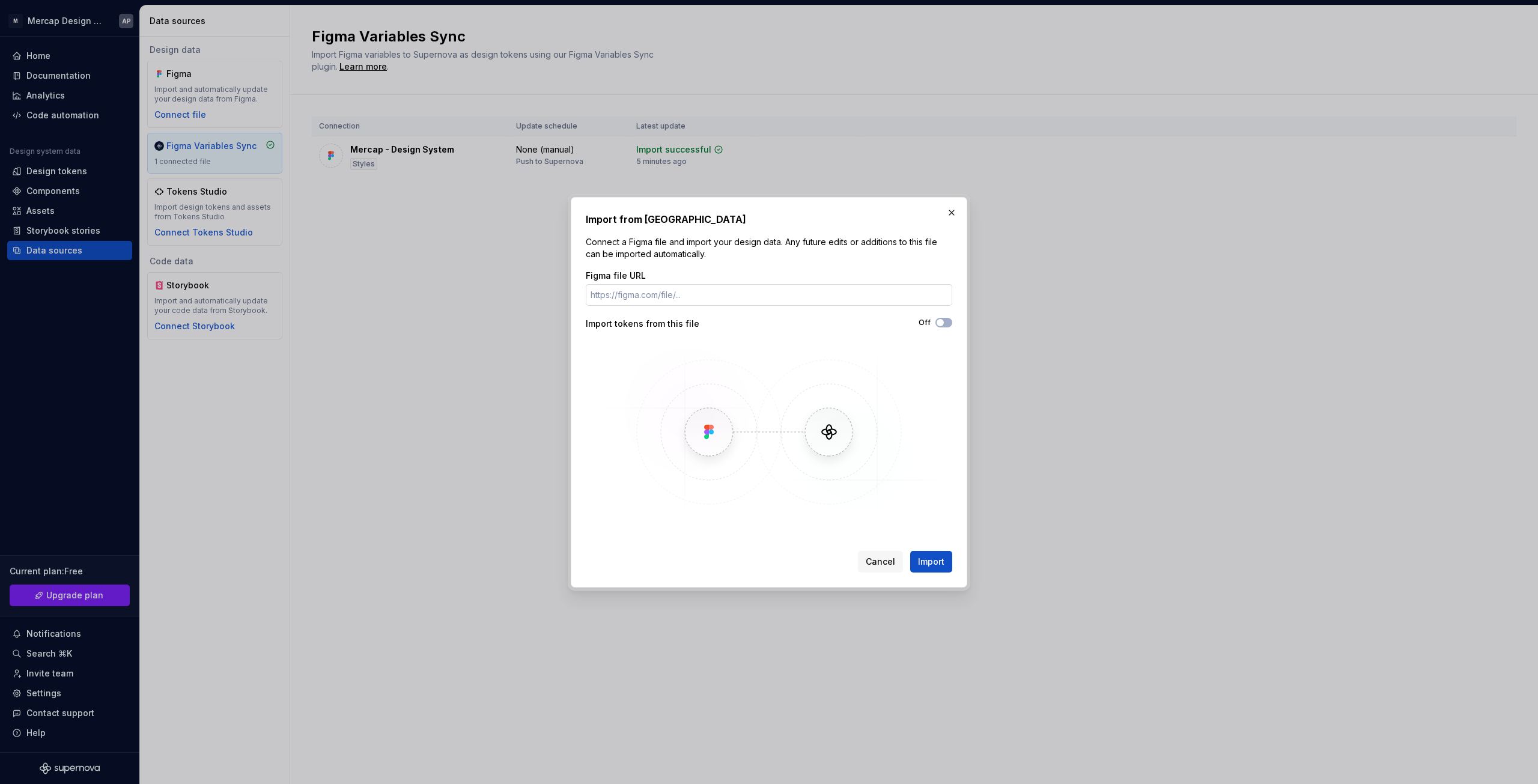
click at [789, 300] on input "Figma file URL" at bounding box center [769, 295] width 366 height 21
drag, startPoint x: 789, startPoint y: 300, endPoint x: 718, endPoint y: 304, distance: 71.1
click at [718, 304] on input "Figma file URL" at bounding box center [769, 295] width 366 height 21
type input "[URL][DOMAIN_NAME]"
click at [936, 561] on span "Import" at bounding box center [931, 562] width 26 height 12
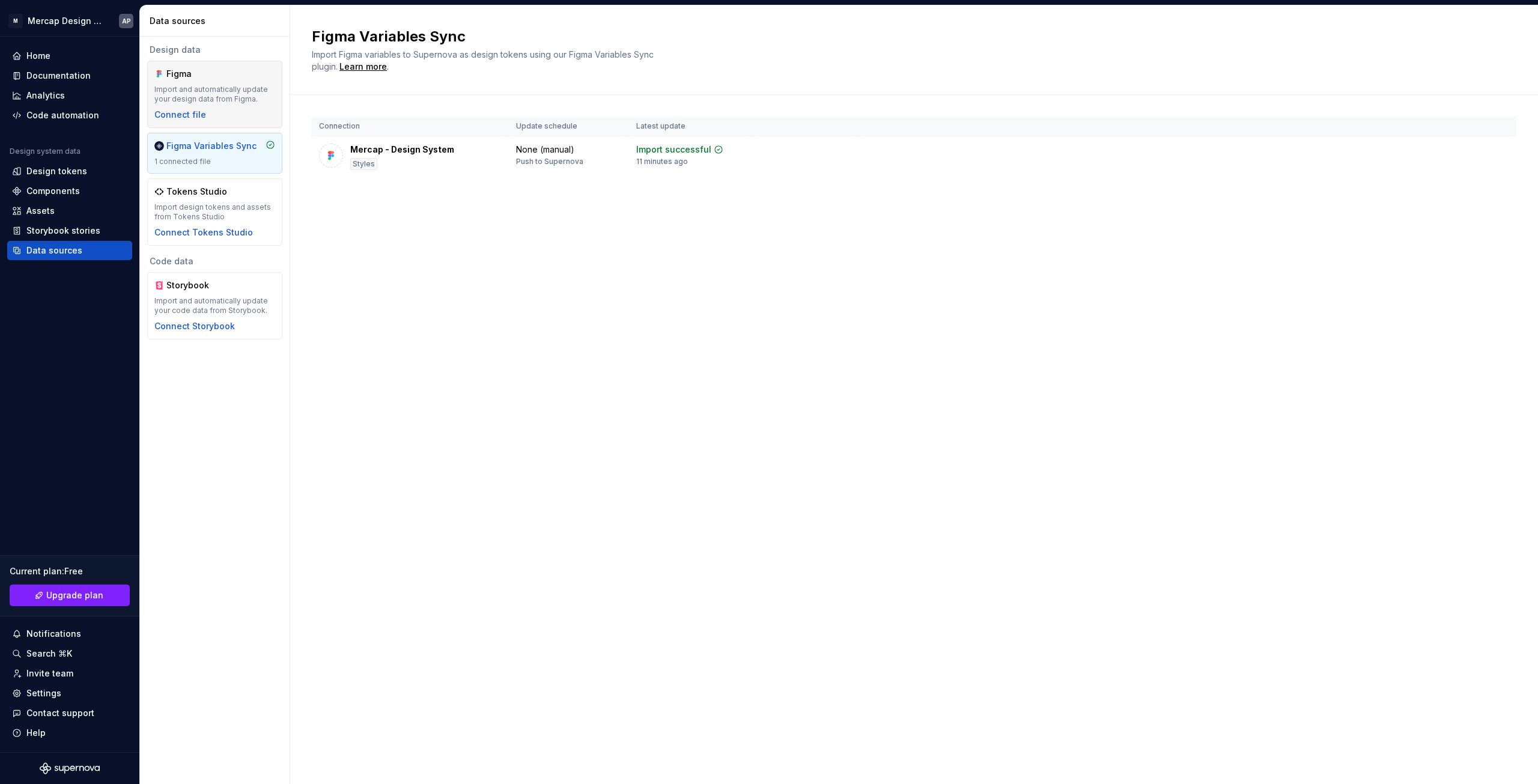
click at [216, 93] on div "Import and automatically update your design data from Figma." at bounding box center [215, 94] width 121 height 19
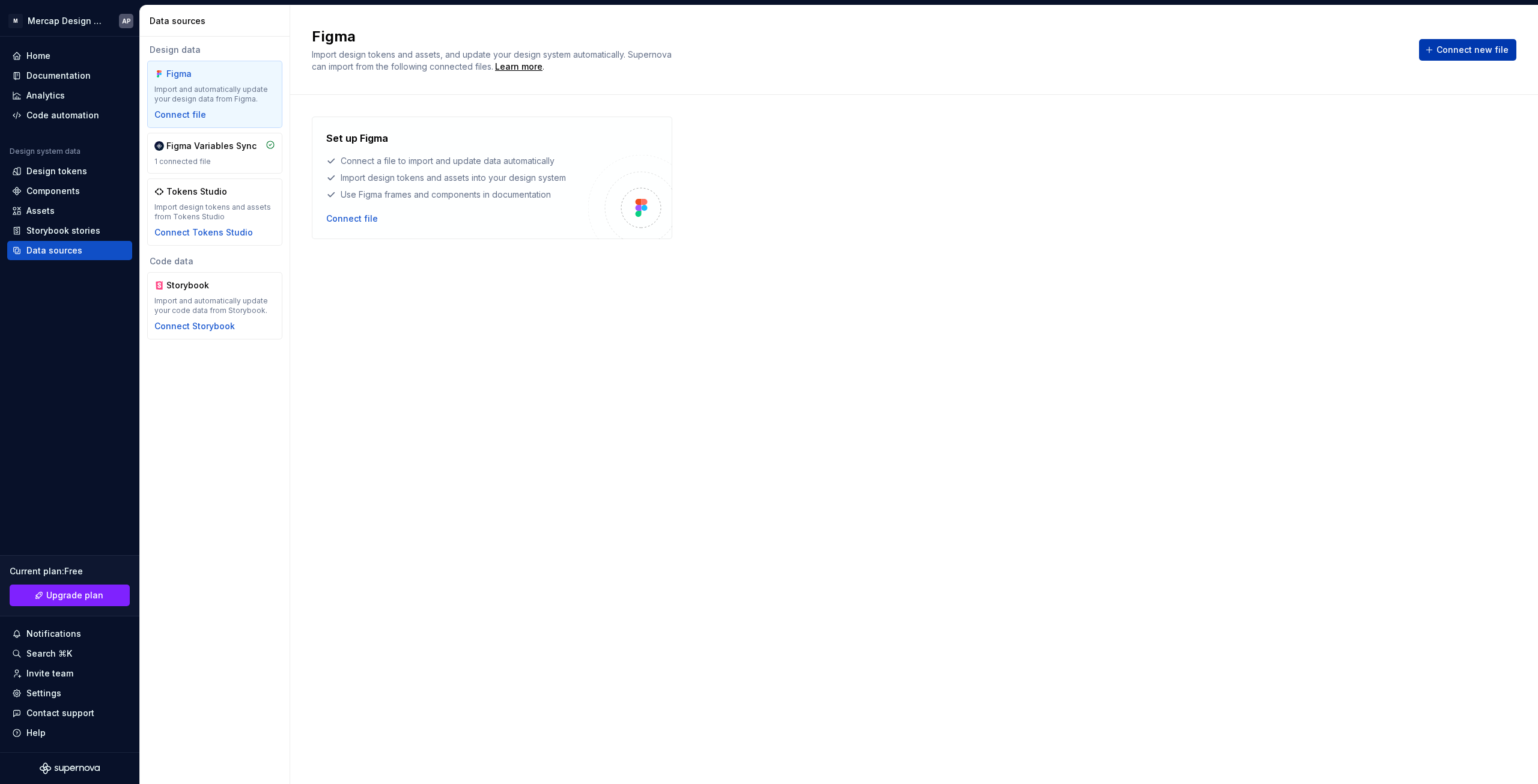
click at [1473, 42] on button "Connect new file" at bounding box center [1467, 50] width 97 height 21
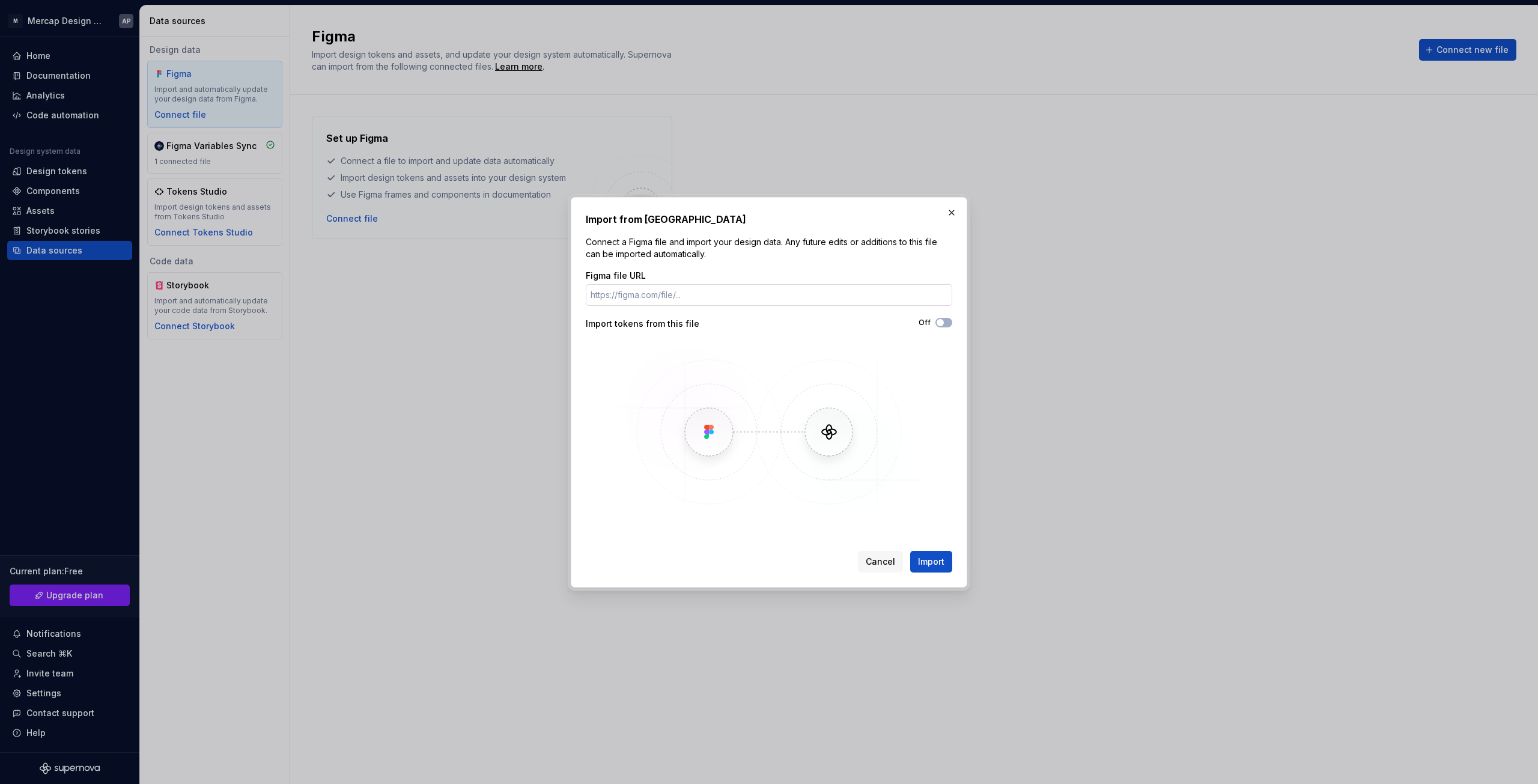
click at [852, 292] on input "Figma file URL" at bounding box center [769, 295] width 366 height 21
click at [852, 292] on input "Figma file URL" at bounding box center [769, 295] width 366 height 21
click at [689, 295] on input "Figma file URL" at bounding box center [769, 295] width 366 height 21
click at [695, 295] on input "Figma file URL" at bounding box center [769, 295] width 366 height 21
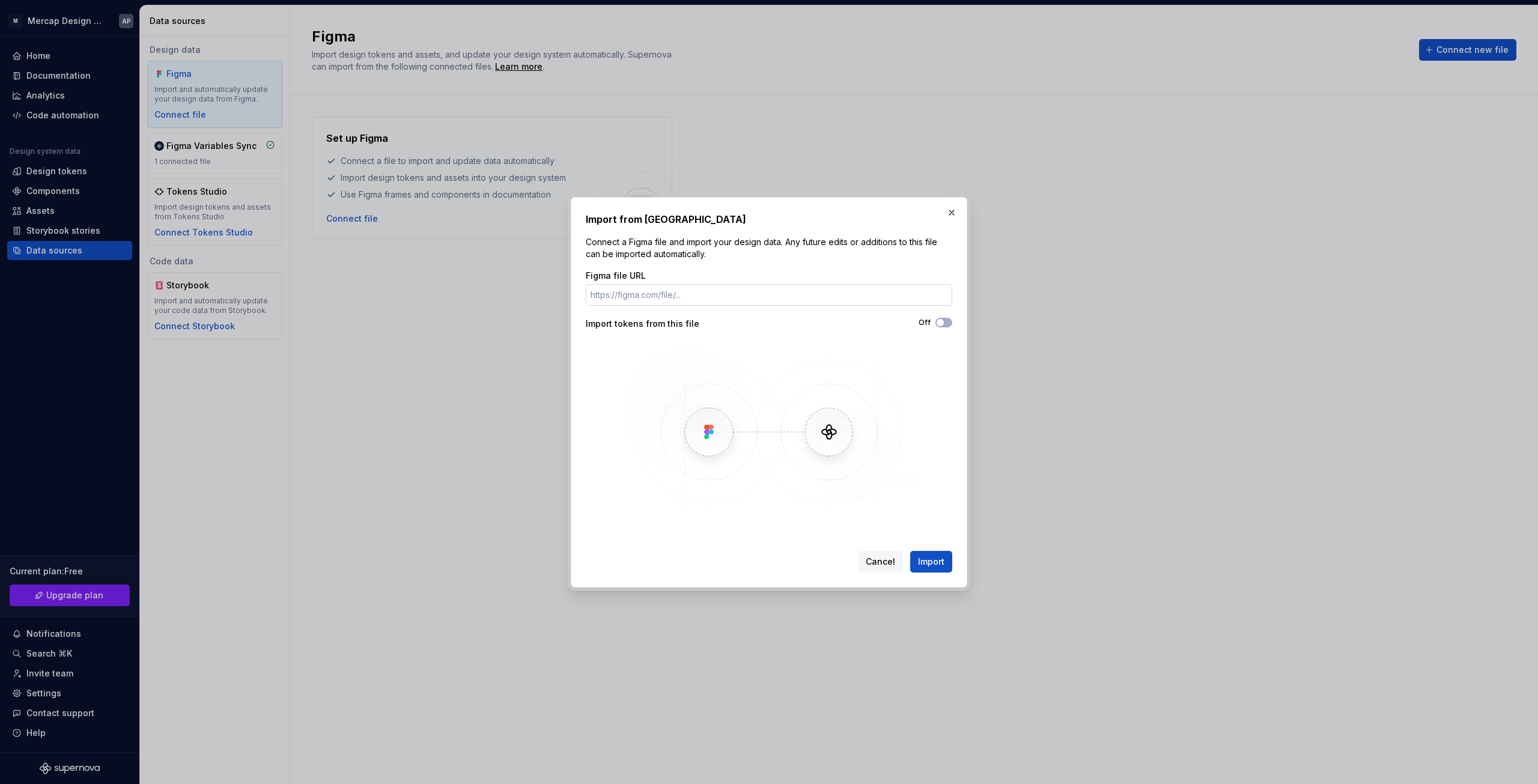
click at [695, 295] on input "Figma file URL" at bounding box center [769, 295] width 366 height 21
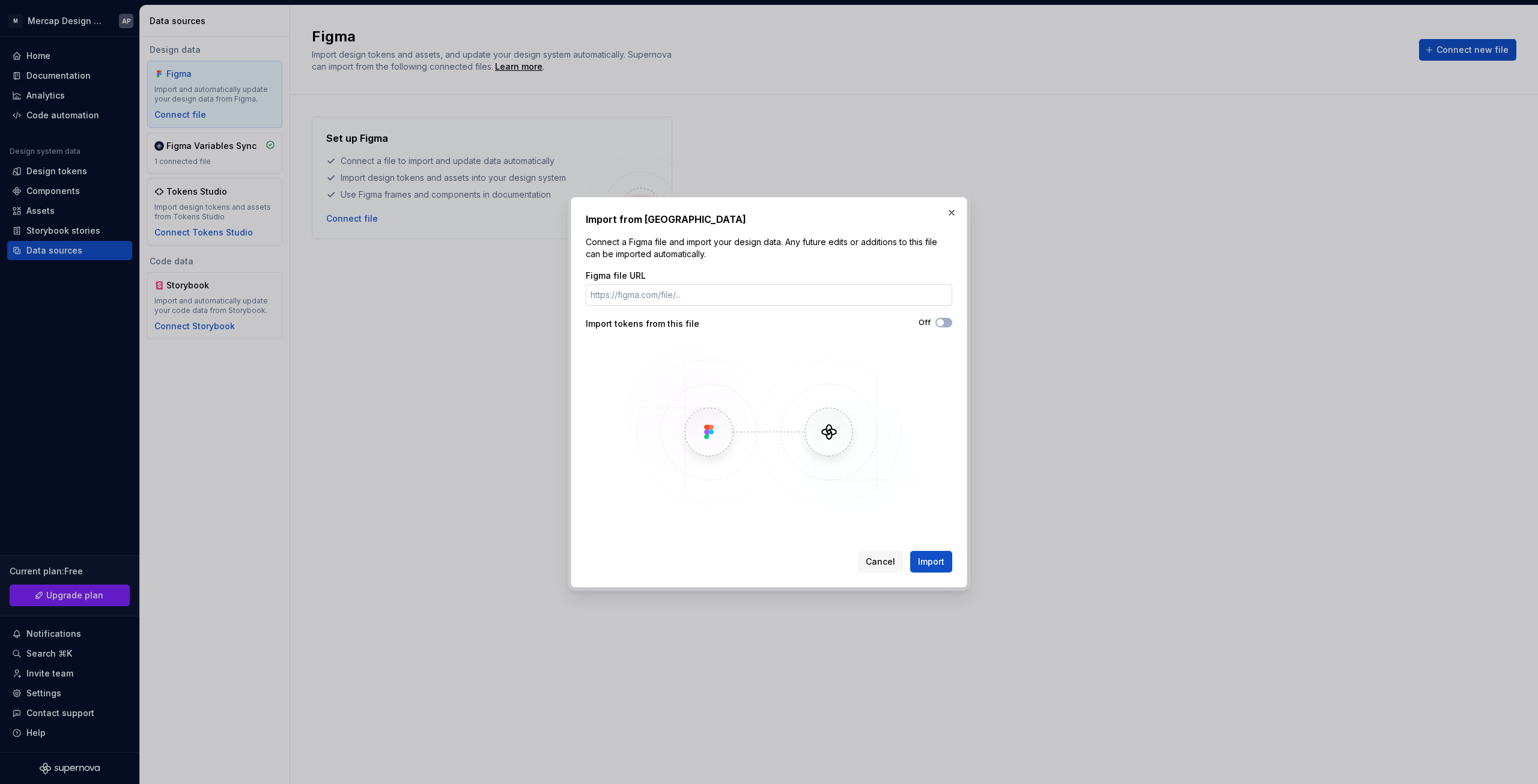
click at [692, 298] on input "Figma file URL" at bounding box center [769, 295] width 366 height 21
click at [692, 295] on input "Figma file URL" at bounding box center [769, 295] width 366 height 21
click at [693, 290] on input "Figma file URL" at bounding box center [769, 295] width 366 height 21
click at [693, 291] on input "Figma file URL" at bounding box center [769, 295] width 366 height 21
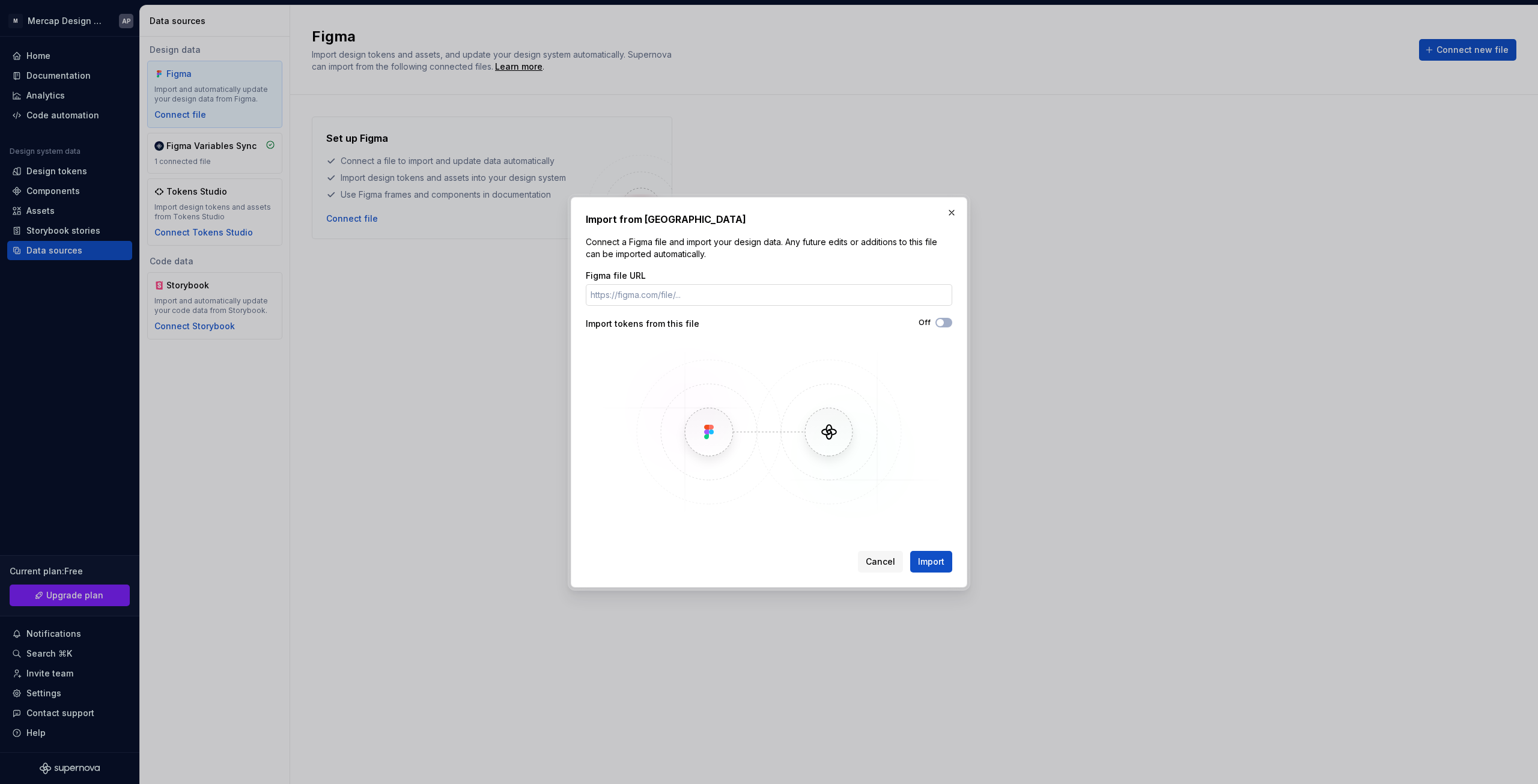
click at [693, 291] on input "Figma file URL" at bounding box center [769, 295] width 366 height 21
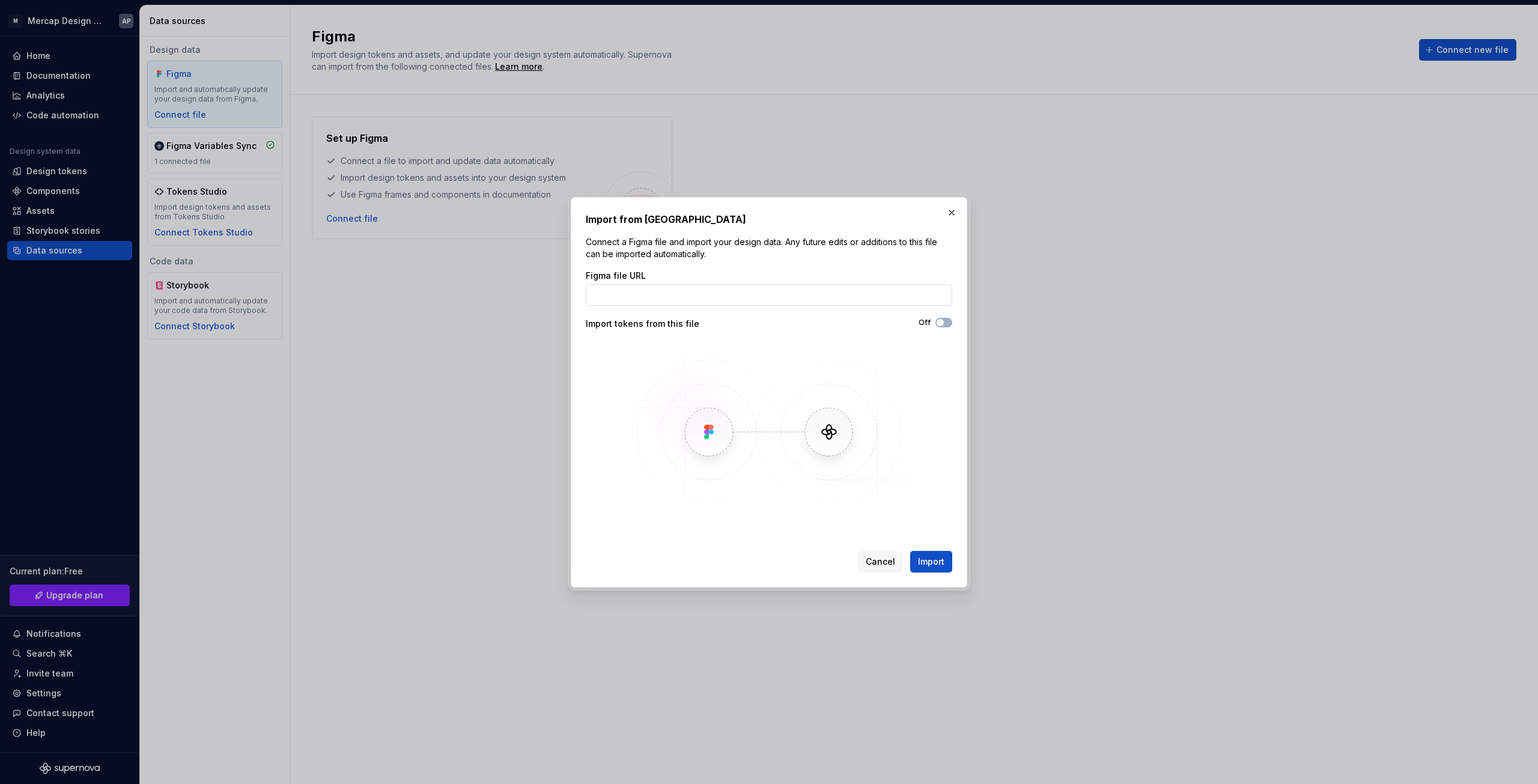
click at [693, 291] on input "Figma file URL" at bounding box center [769, 295] width 366 height 21
type input "¿"
paste input "https://www.figma.com/design/IJRxkF0tzsyCftDGaEfzmC/Mercap---Design-System?node…"
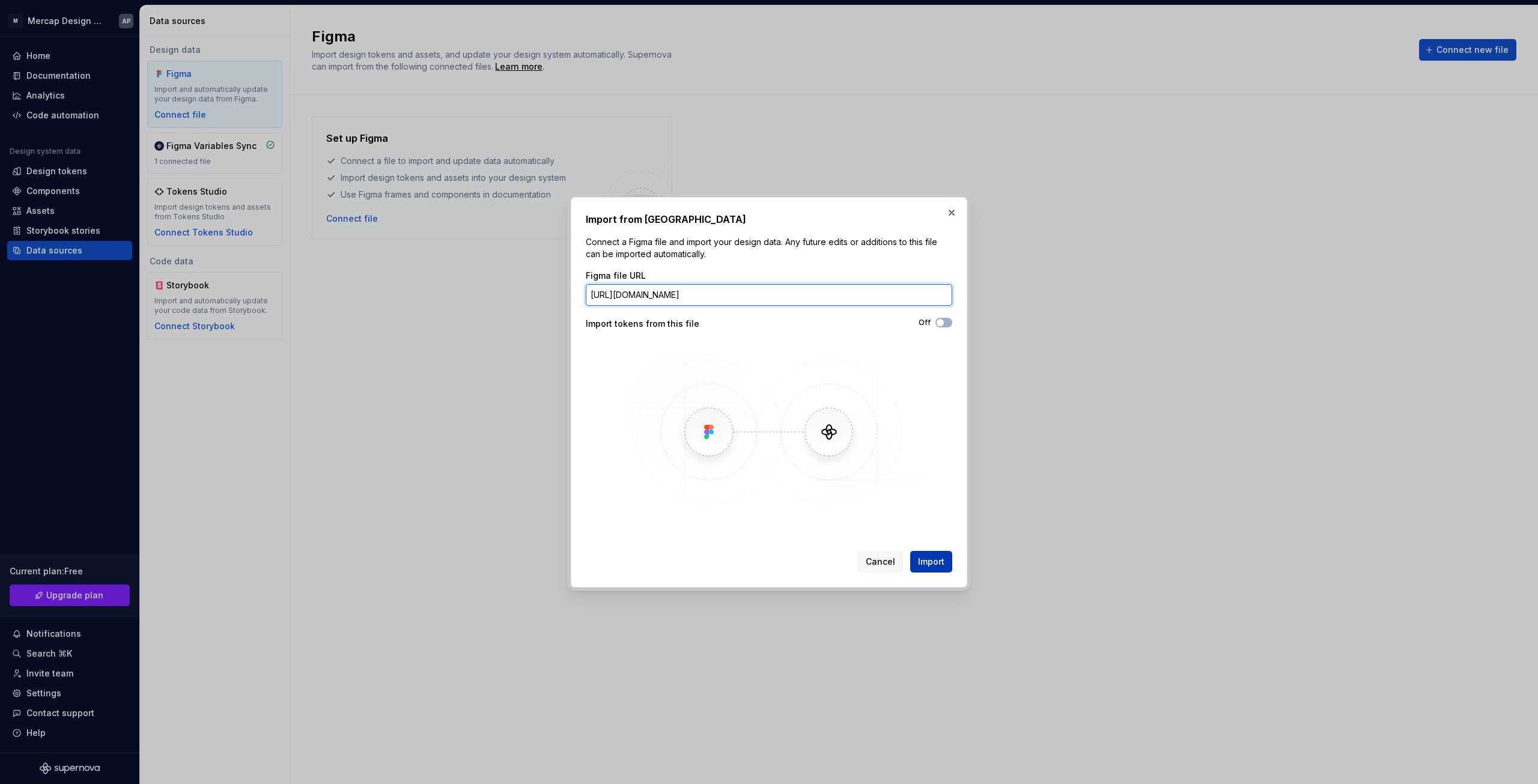
type input "https://www.figma.com/design/IJRxkF0tzsyCftDGaEfzmC/Mercap---Design-System?node…"
click at [936, 559] on span "Import" at bounding box center [931, 562] width 26 height 12
